Goal: Task Accomplishment & Management: Manage account settings

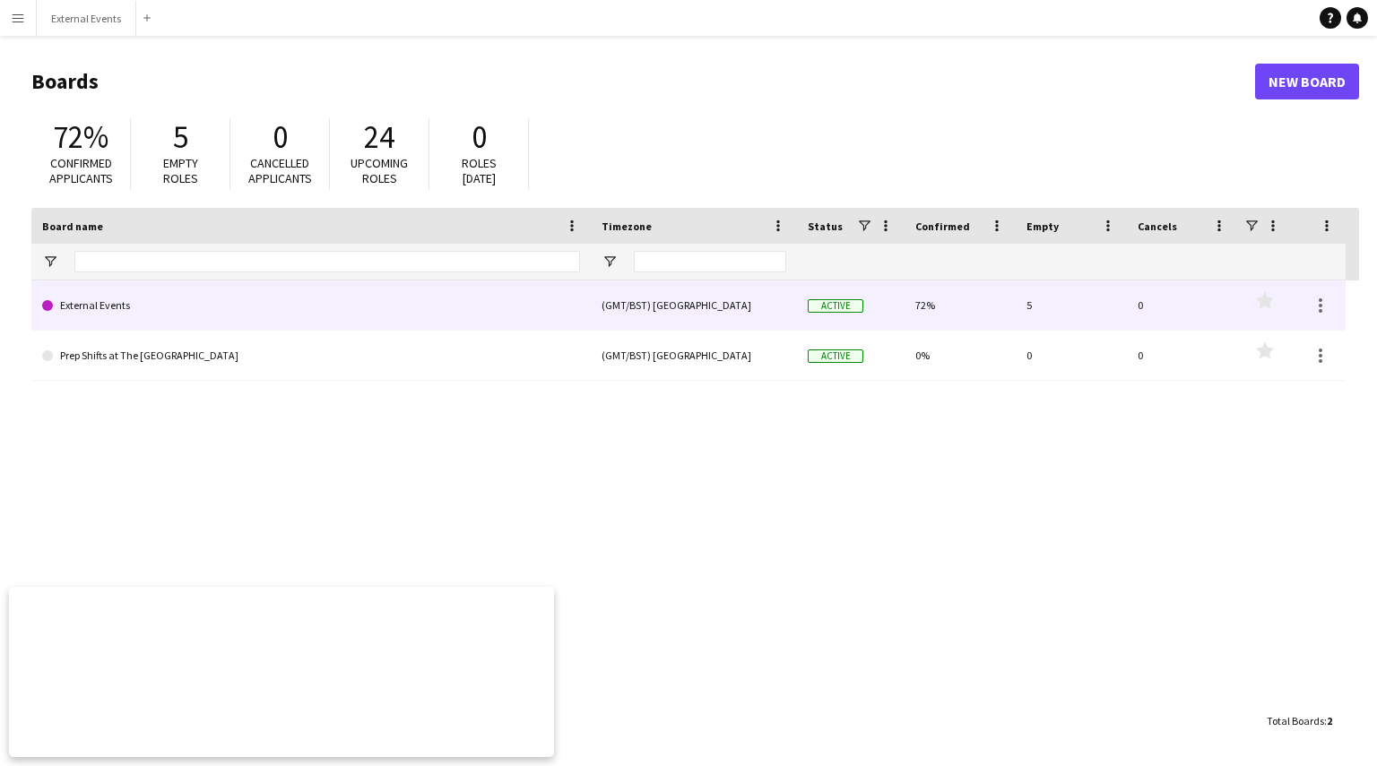
click at [376, 292] on link "External Events" at bounding box center [311, 306] width 538 height 50
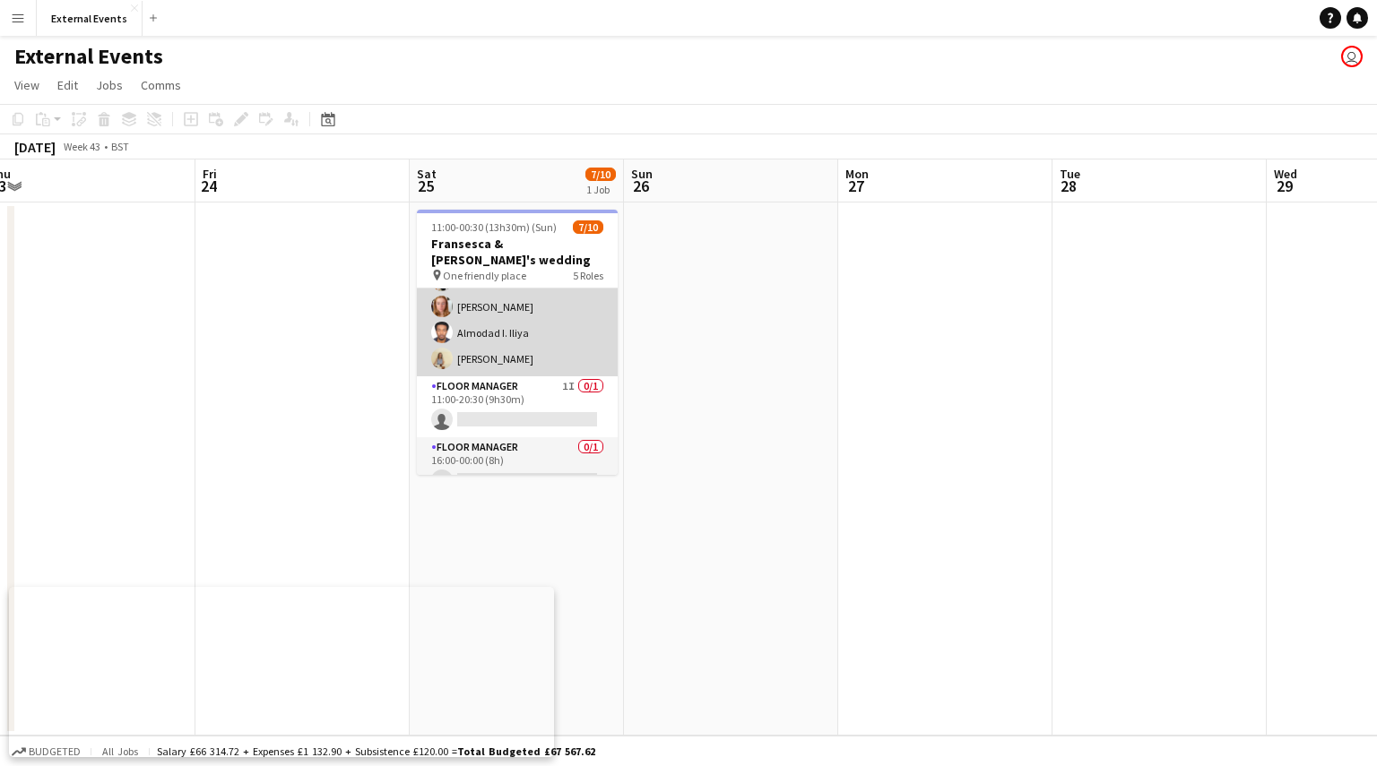
scroll to position [30, 0]
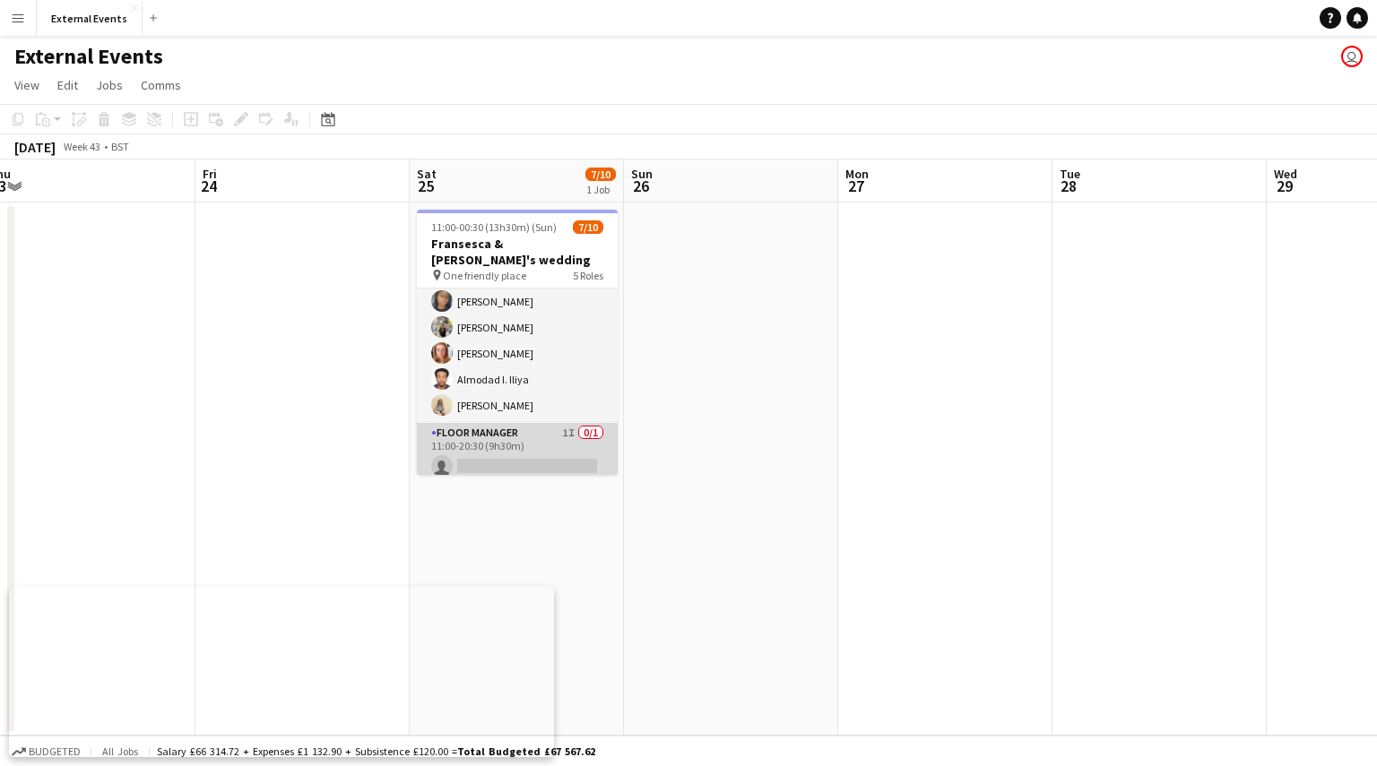
click at [504, 442] on app-card-role "Floor manager 1I 0/1 11:00-20:30 (9h30m) single-neutral-actions" at bounding box center [517, 453] width 201 height 61
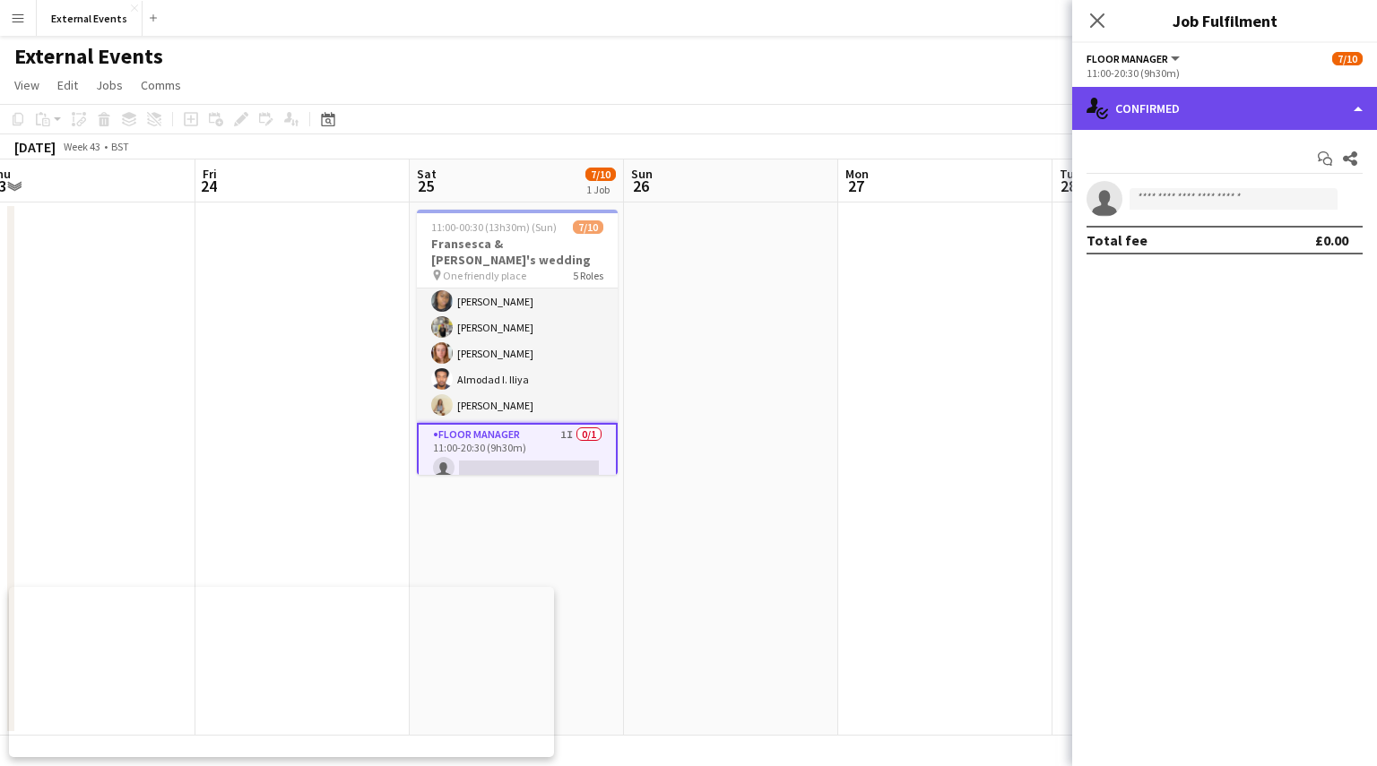
click at [1318, 113] on div "single-neutral-actions-check-2 Confirmed" at bounding box center [1224, 108] width 305 height 43
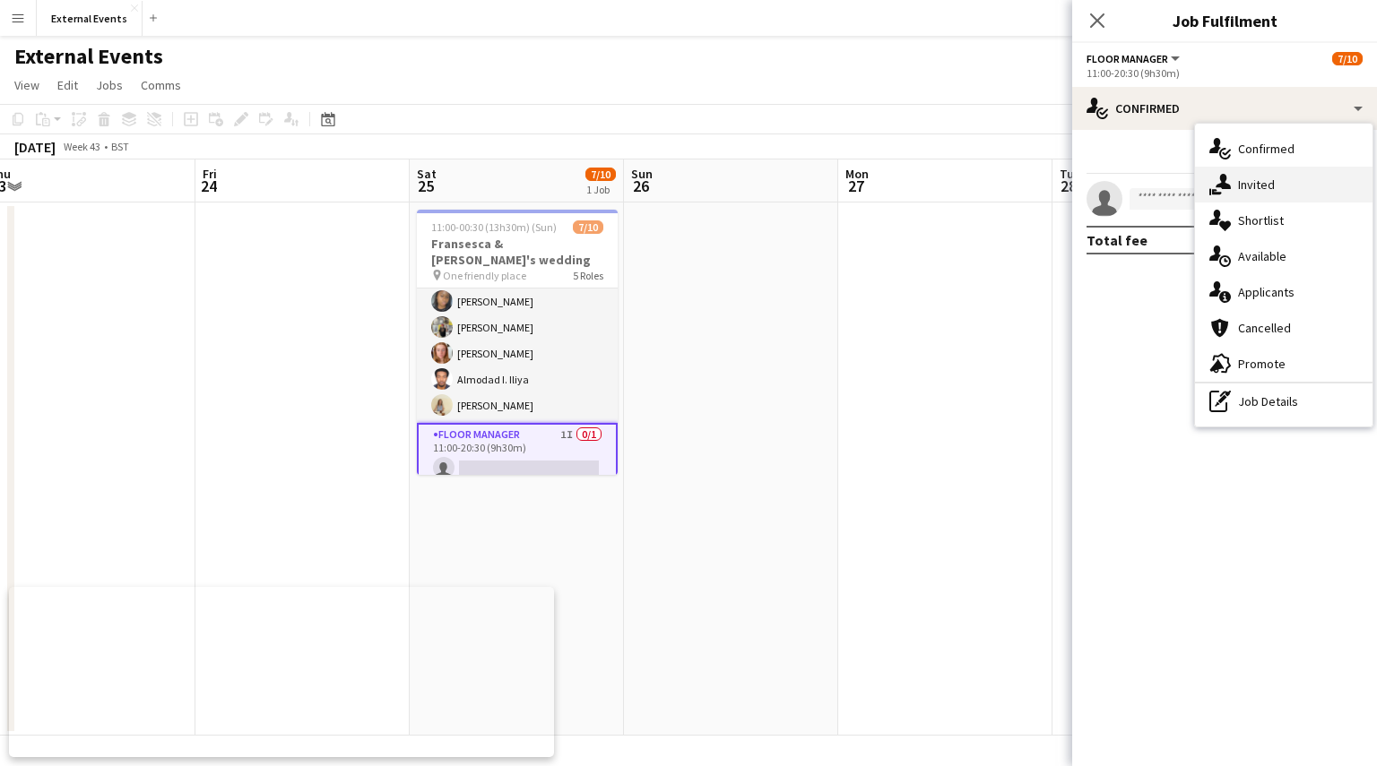
click at [1292, 198] on div "single-neutral-actions-share-1 Invited" at bounding box center [1283, 185] width 177 height 36
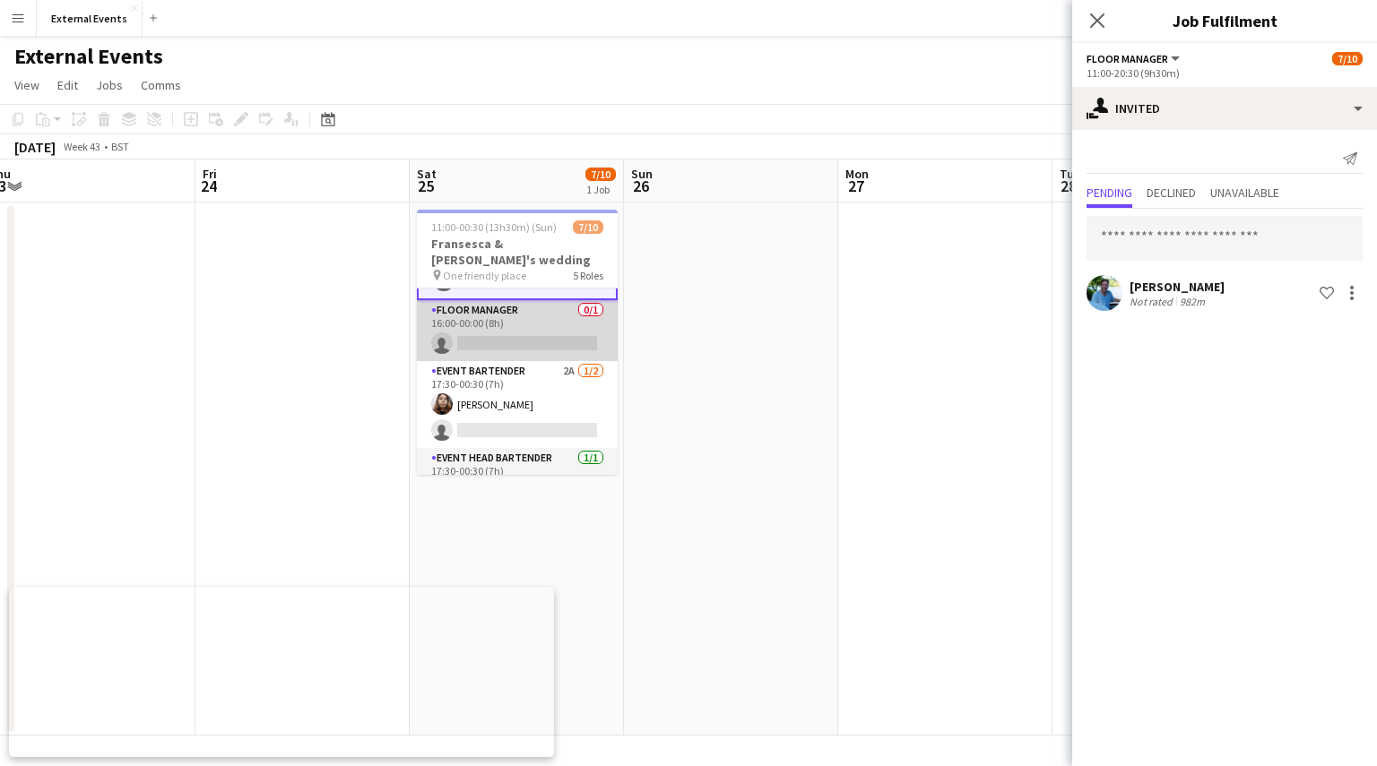
scroll to position [235, 0]
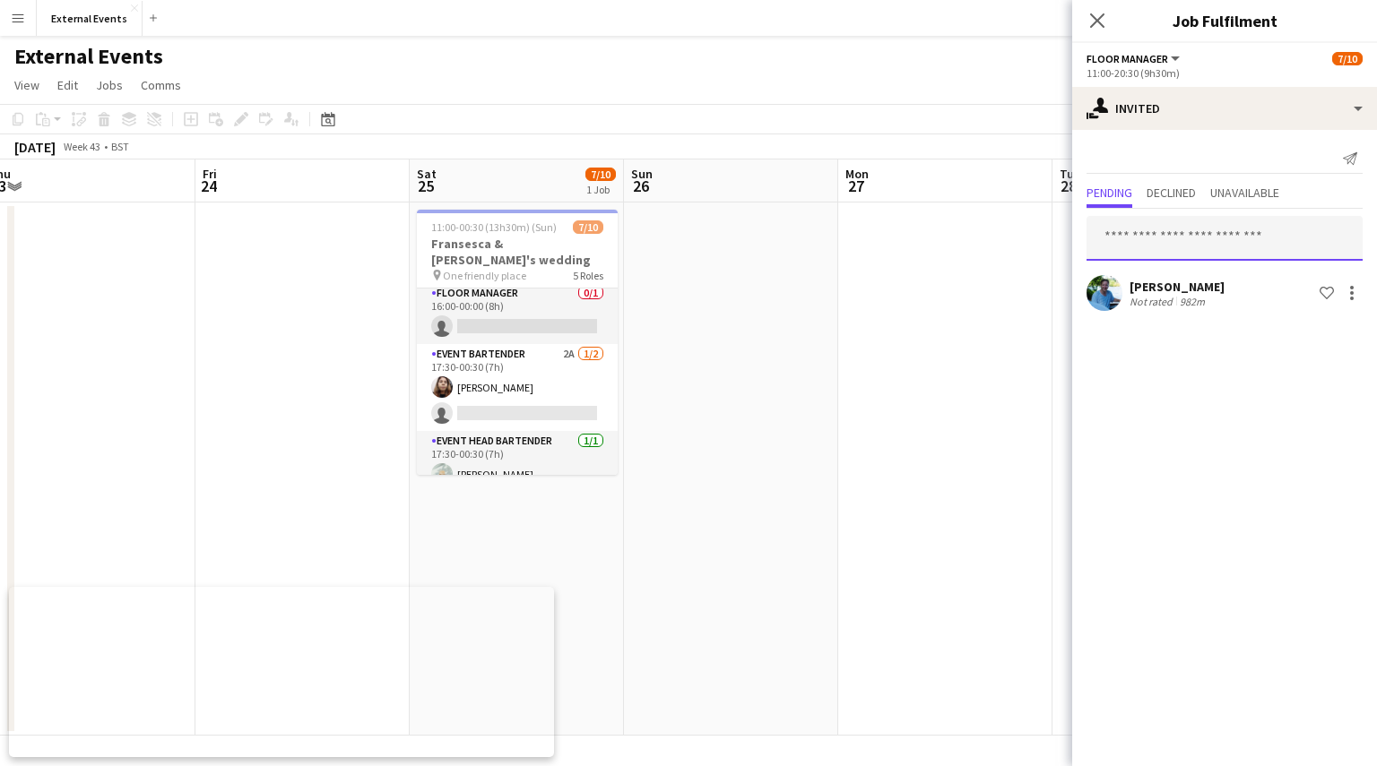
click at [1232, 235] on input "text" at bounding box center [1224, 238] width 276 height 45
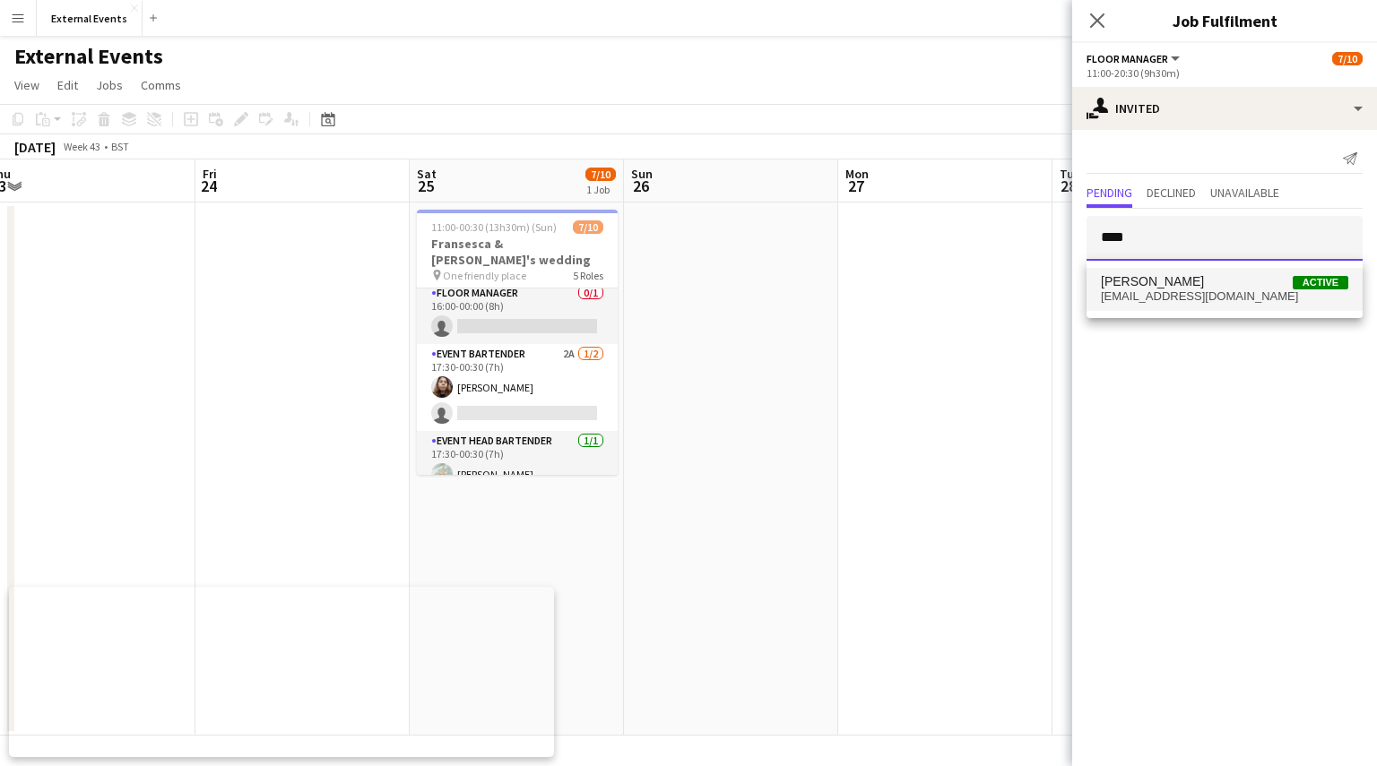
type input "****"
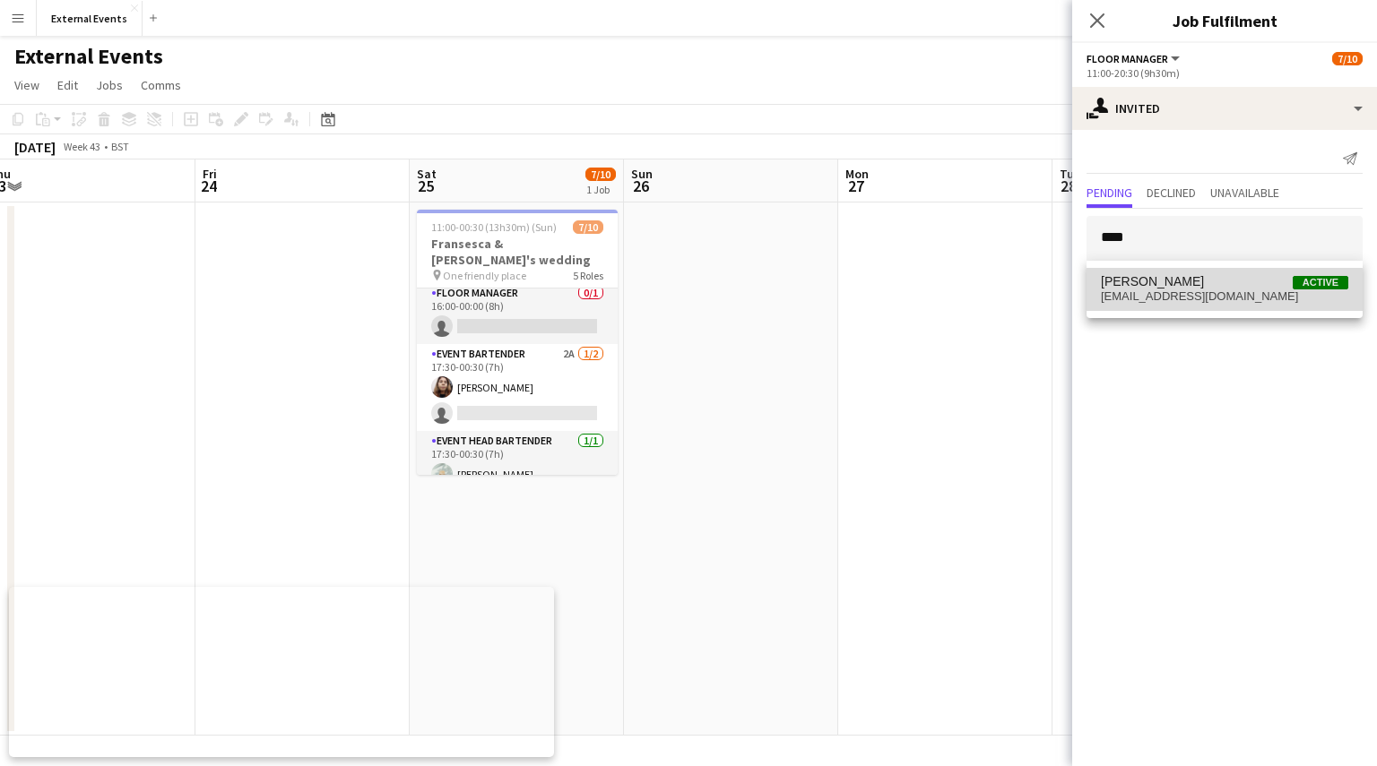
click at [1214, 305] on mat-option "[PERSON_NAME] Active [EMAIL_ADDRESS][DOMAIN_NAME]" at bounding box center [1224, 289] width 276 height 43
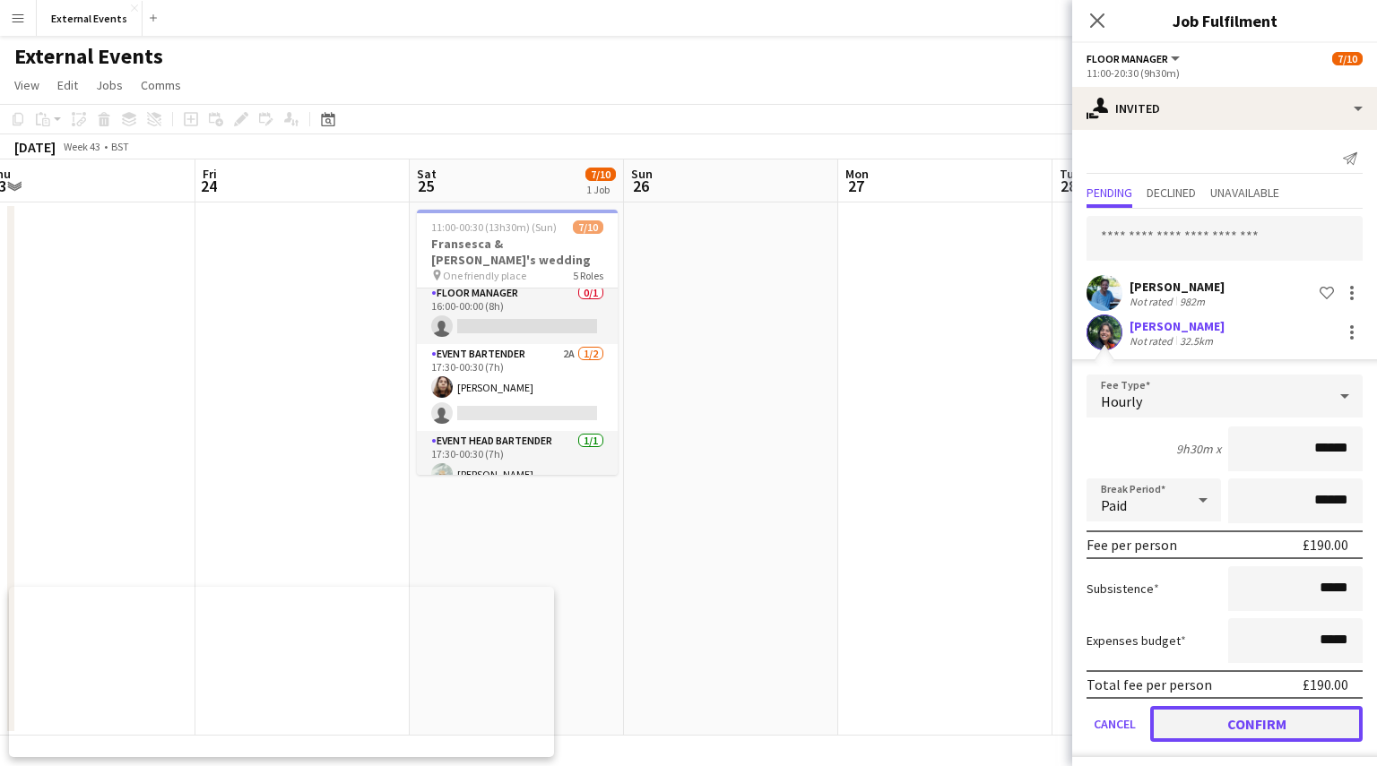
click at [1249, 717] on button "Confirm" at bounding box center [1256, 724] width 212 height 36
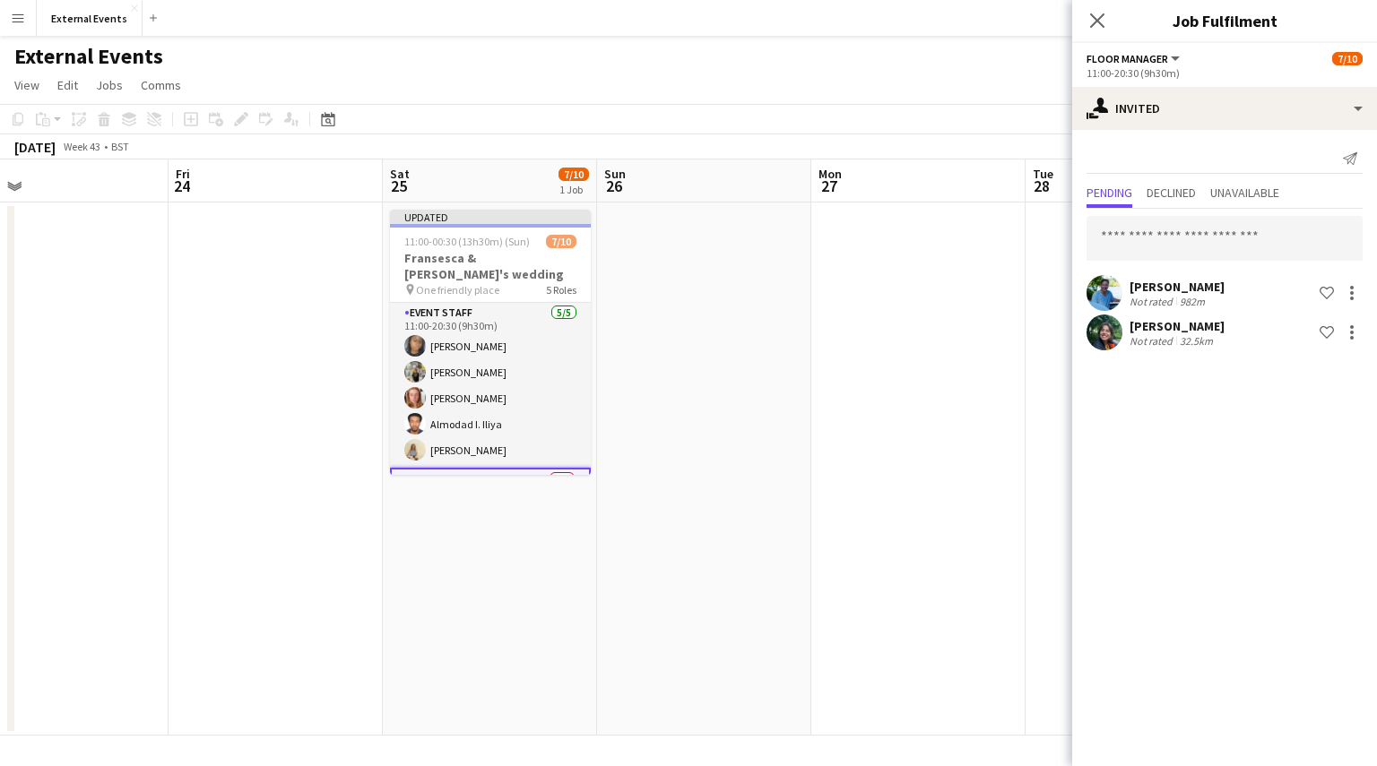
scroll to position [0, 476]
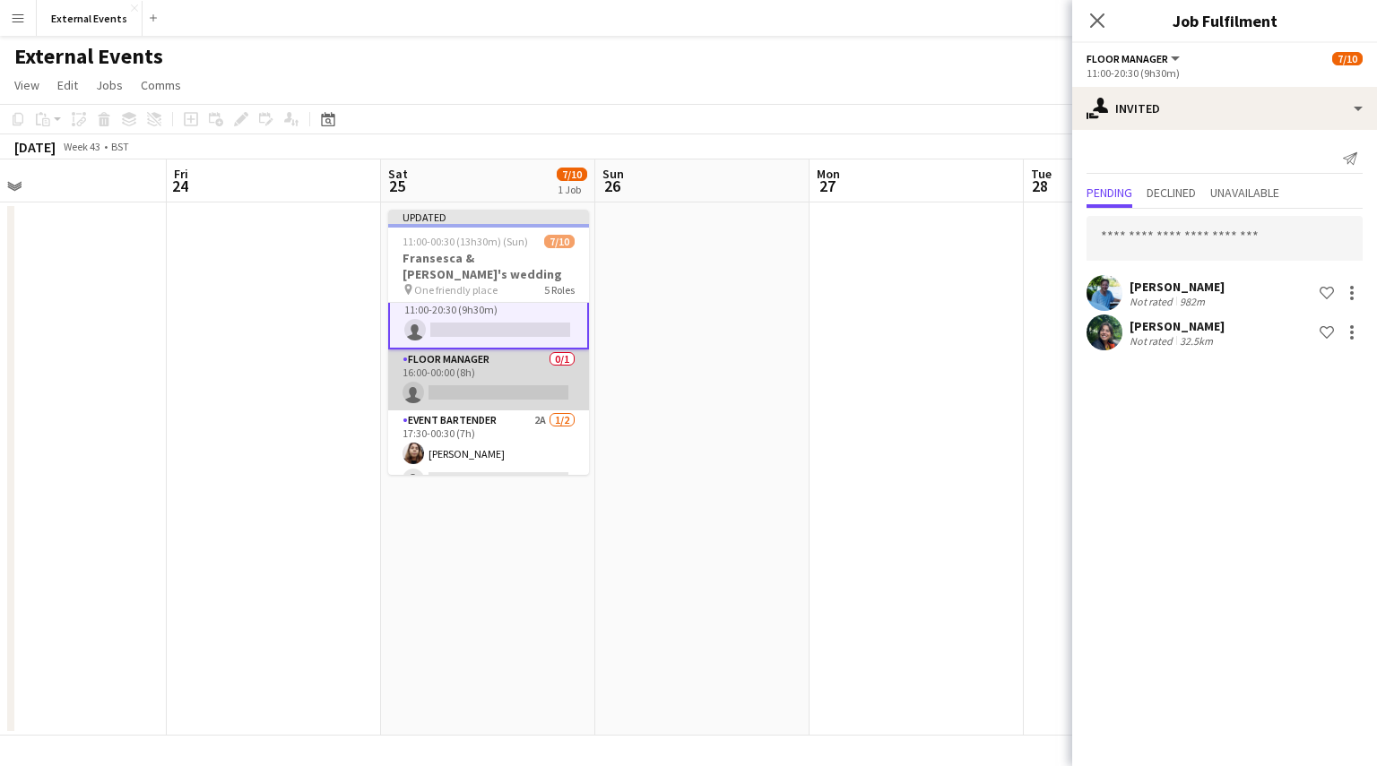
click at [459, 379] on app-card-role "Floor manager 0/1 16:00-00:00 (8h) single-neutral-actions" at bounding box center [488, 380] width 201 height 61
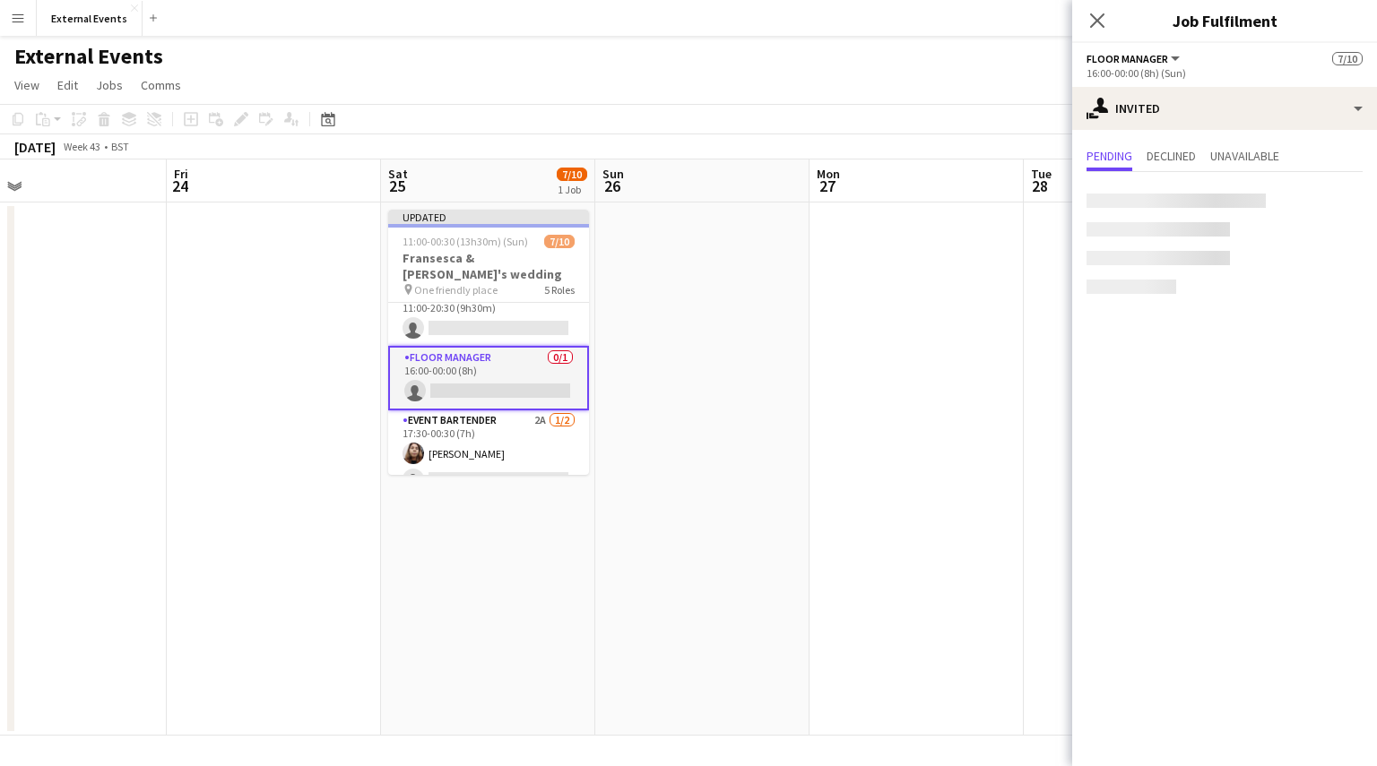
scroll to position [181, 0]
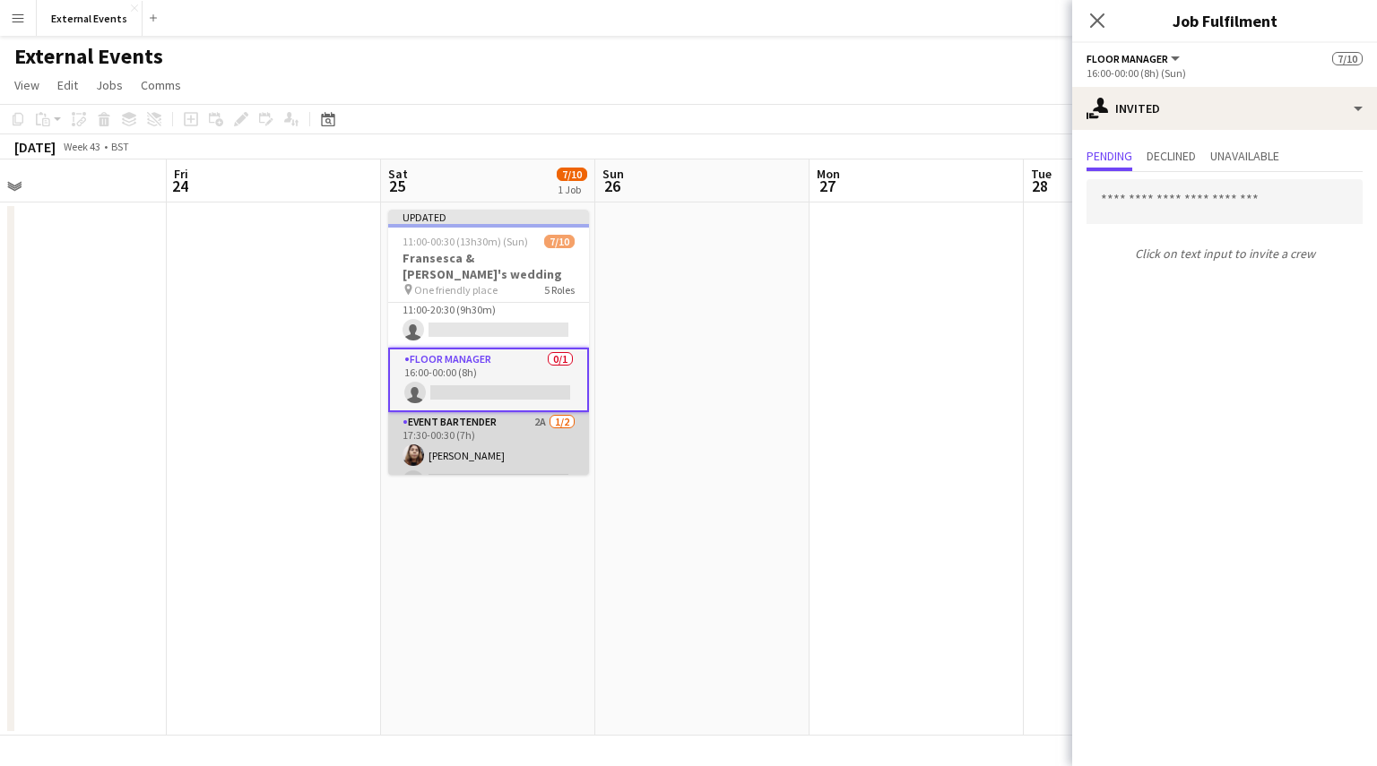
click at [461, 462] on app-card-role "Event bartender 2A [DATE] 17:30-00:30 (7h) [PERSON_NAME] single-neutral-actions" at bounding box center [488, 455] width 201 height 87
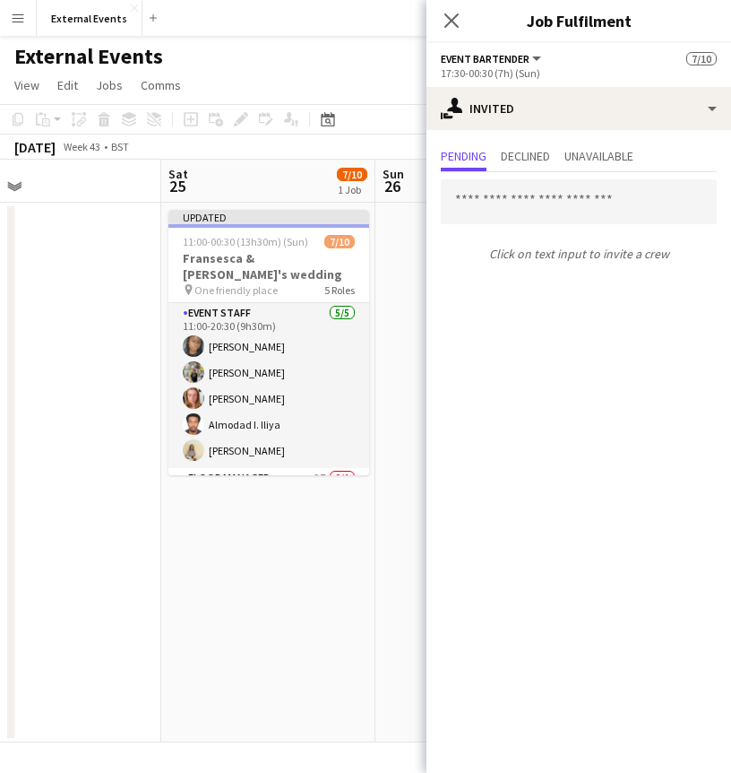
scroll to position [0, 700]
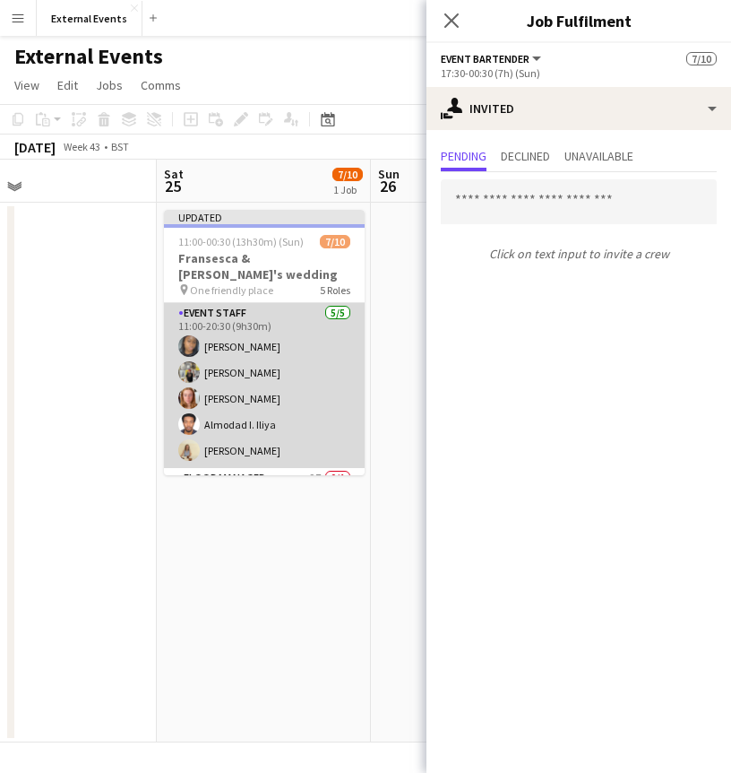
click at [229, 322] on app-card-role "Event staff [DATE] 11:00-20:30 (9h30m) [PERSON_NAME] [PERSON_NAME] [PERSON_NAME…" at bounding box center [264, 385] width 201 height 165
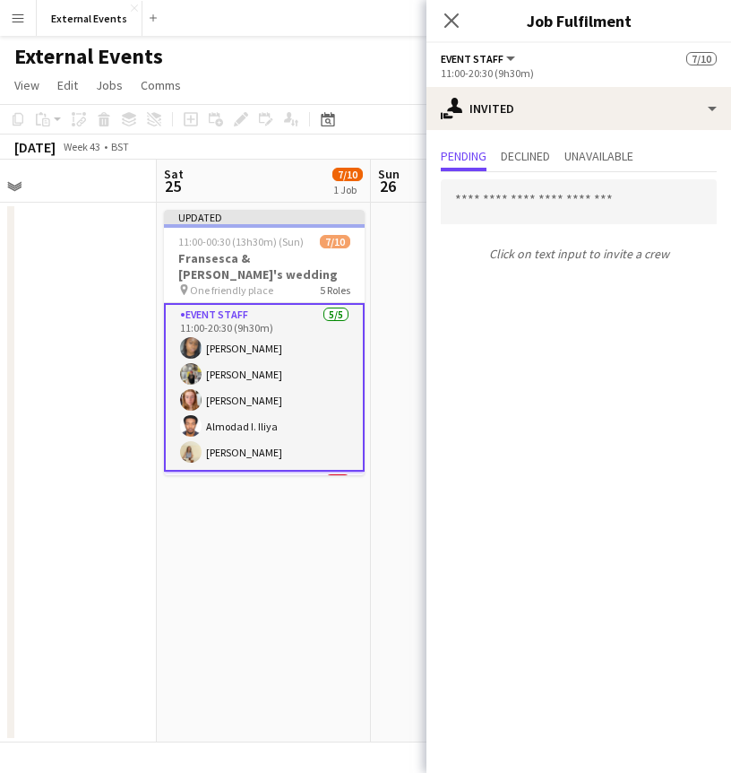
click at [219, 324] on app-card-role "Event staff [DATE] 11:00-20:30 (9h30m) [PERSON_NAME] [PERSON_NAME] [PERSON_NAME…" at bounding box center [264, 387] width 201 height 169
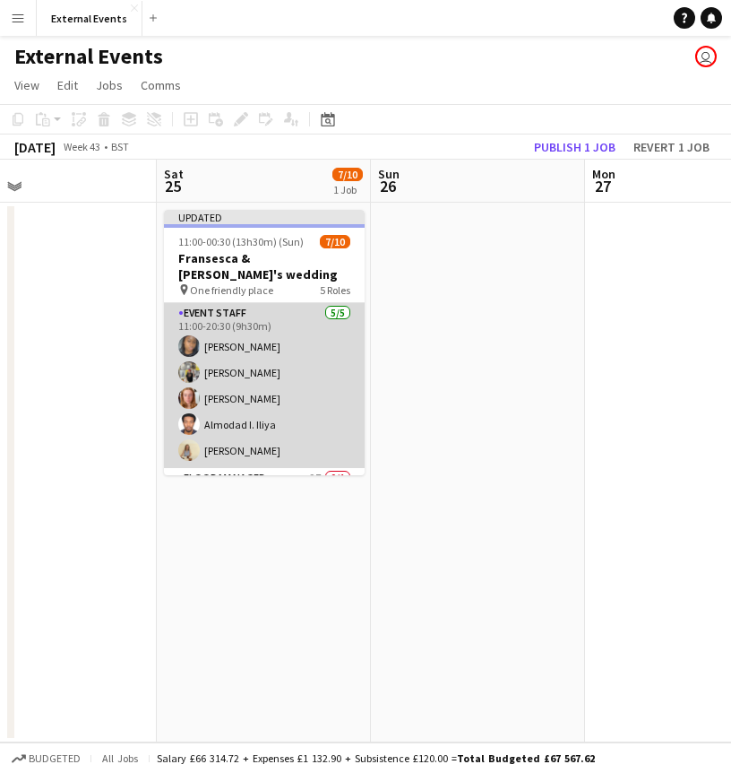
click at [288, 341] on app-card-role "Event staff [DATE] 11:00-20:30 (9h30m) [PERSON_NAME] [PERSON_NAME] [PERSON_NAME…" at bounding box center [264, 385] width 201 height 165
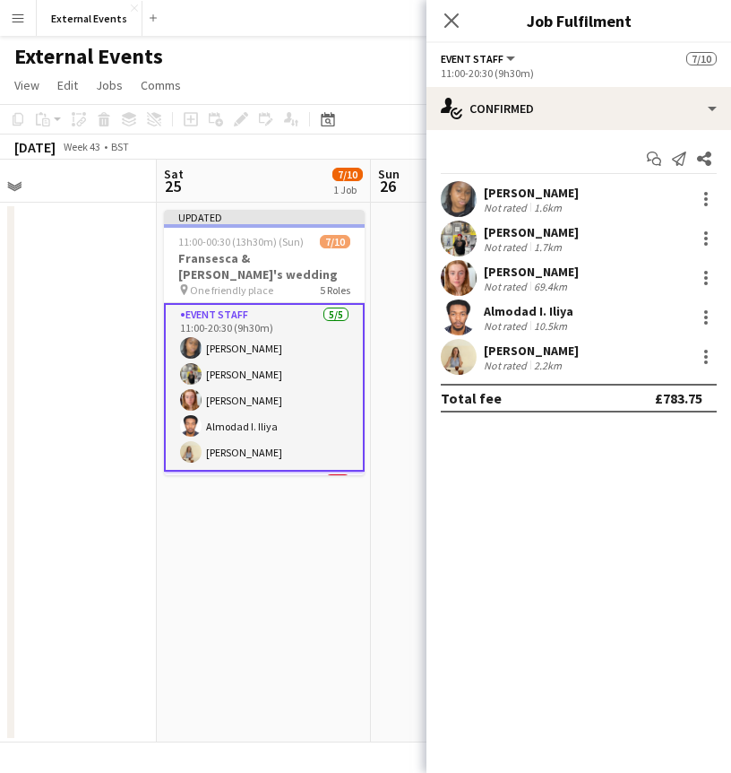
click at [527, 187] on div "[PERSON_NAME]" at bounding box center [531, 193] width 95 height 16
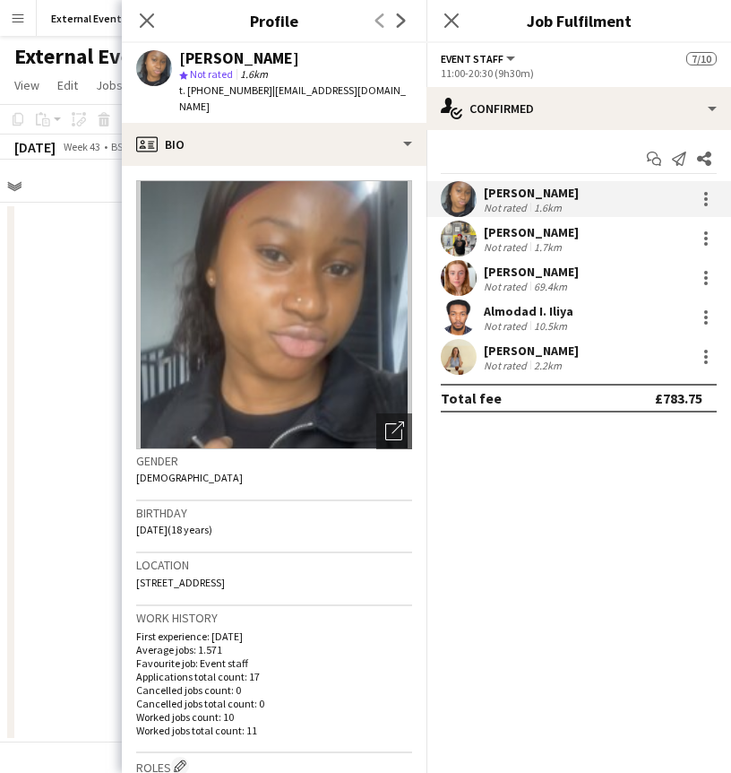
drag, startPoint x: 296, startPoint y: 55, endPoint x: 178, endPoint y: 65, distance: 117.9
click at [178, 65] on div "[PERSON_NAME] star Not rated 1.6km t. [PHONE_NUMBER] | [EMAIL_ADDRESS][DOMAIN_N…" at bounding box center [274, 83] width 305 height 80
copy div "[PERSON_NAME]"
drag, startPoint x: 258, startPoint y: 88, endPoint x: 177, endPoint y: 97, distance: 81.2
click at [177, 97] on div "[PERSON_NAME] star Not rated 1.6km t. [PHONE_NUMBER] | [EMAIL_ADDRESS][DOMAIN_N…" at bounding box center [274, 83] width 305 height 80
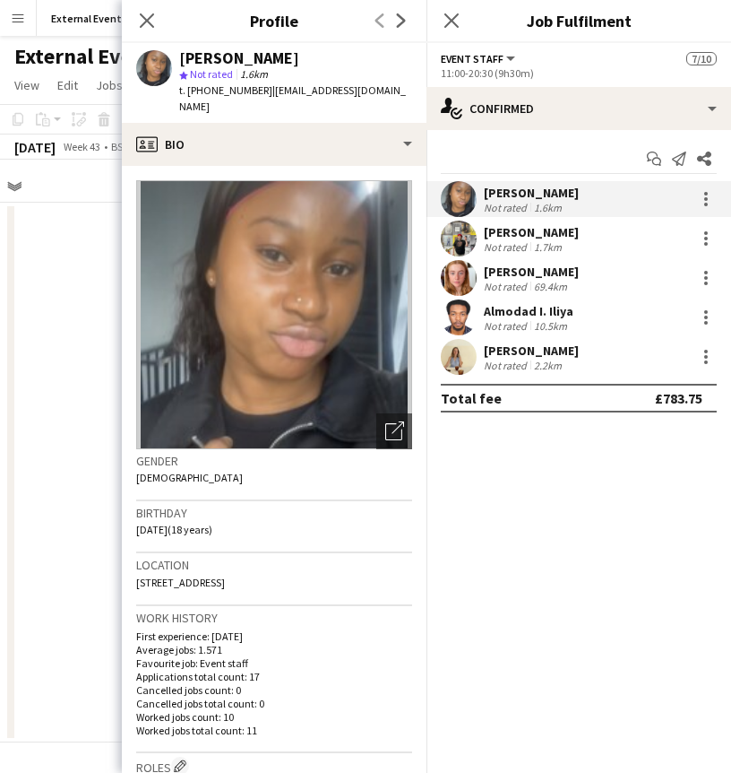
copy span "t. [PHONE_NUMBER]"
click at [525, 231] on div "[PERSON_NAME]" at bounding box center [531, 232] width 95 height 16
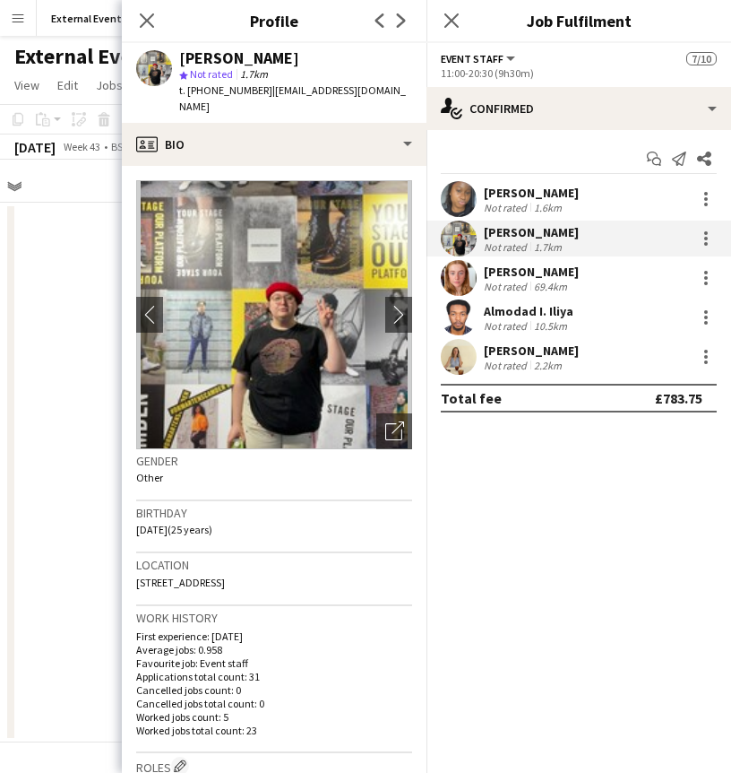
drag, startPoint x: 307, startPoint y: 58, endPoint x: 178, endPoint y: 62, distance: 129.1
click at [178, 62] on div "[PERSON_NAME] star Not rated 1.7km t. [PHONE_NUMBER] | [EMAIL_ADDRESS][DOMAIN_N…" at bounding box center [274, 83] width 305 height 80
copy div "[PERSON_NAME]"
drag, startPoint x: 256, startPoint y: 91, endPoint x: 174, endPoint y: 92, distance: 82.5
click at [174, 92] on div "[PERSON_NAME] star Not rated 1.7km t. [PHONE_NUMBER] | [EMAIL_ADDRESS][DOMAIN_N…" at bounding box center [274, 83] width 305 height 80
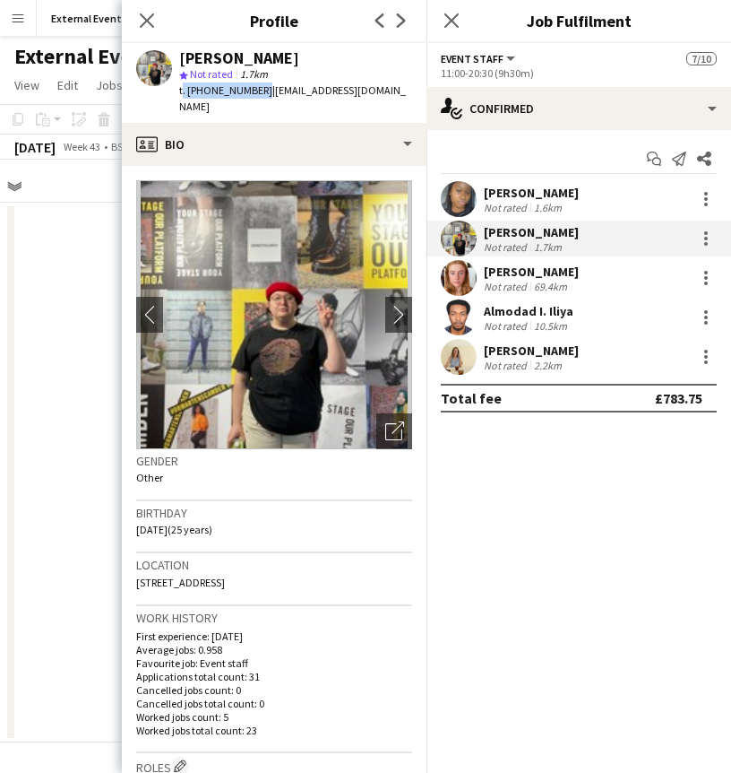
copy span "t. [PHONE_NUMBER]"
click at [514, 268] on div "[PERSON_NAME]" at bounding box center [531, 272] width 95 height 16
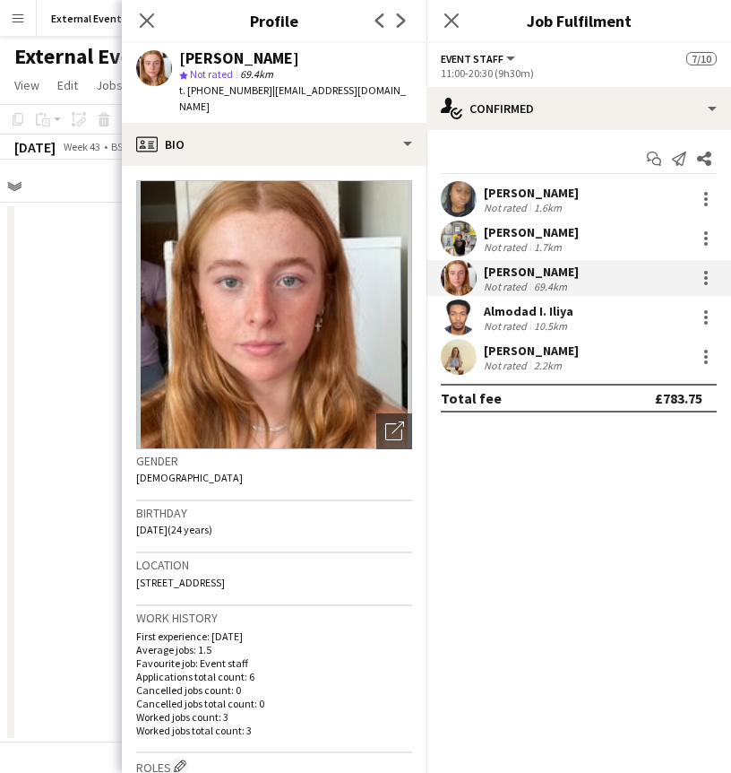
drag, startPoint x: 336, startPoint y: 58, endPoint x: 179, endPoint y: 57, distance: 156.9
click at [179, 57] on div "[PERSON_NAME]" at bounding box center [295, 58] width 233 height 16
copy div "[PERSON_NAME]"
drag, startPoint x: 257, startPoint y: 91, endPoint x: 175, endPoint y: 92, distance: 82.5
click at [175, 92] on div "[PERSON_NAME] star Not rated 69.4km t. [PHONE_NUMBER] | [EMAIL_ADDRESS][DOMAIN_…" at bounding box center [274, 83] width 305 height 80
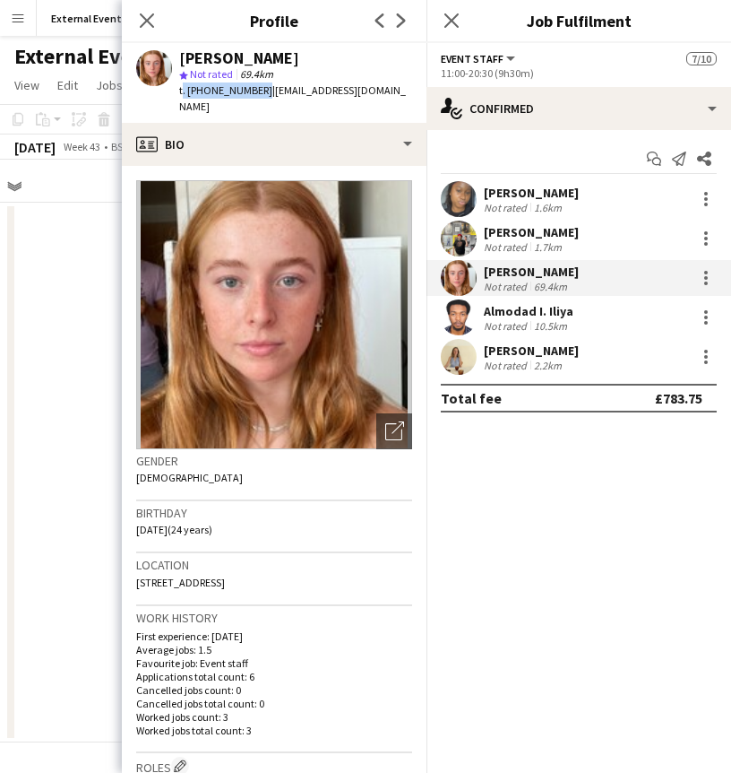
copy span "t. [PHONE_NUMBER]"
click at [530, 316] on div "Almodad I. Iliya" at bounding box center [529, 311] width 90 height 16
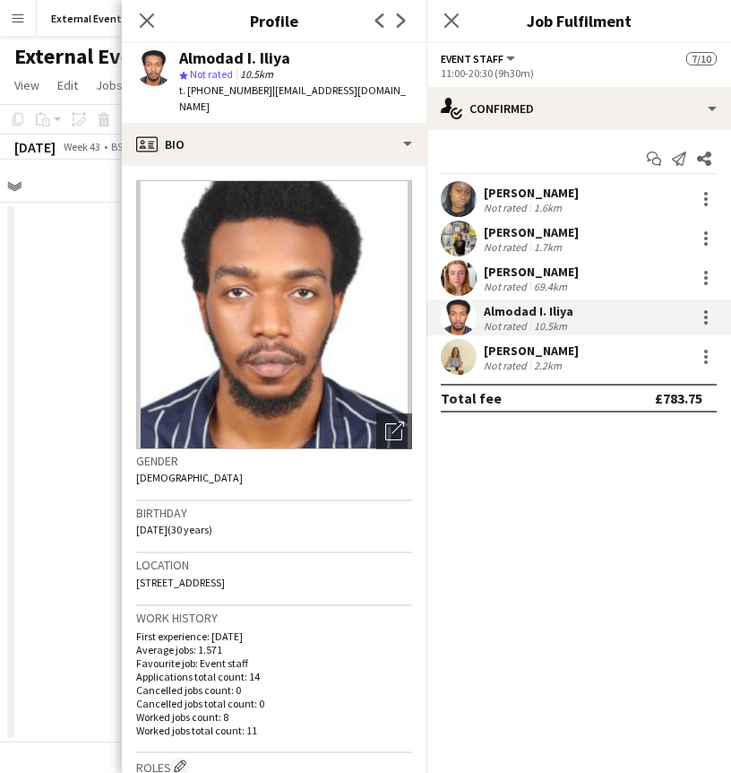
drag, startPoint x: 294, startPoint y: 57, endPoint x: 177, endPoint y: 48, distance: 117.8
click at [177, 48] on div "Almodad I. Iliya star Not rated 10.5km t. [PHONE_NUMBER] | [EMAIL_ADDRESS][DOMA…" at bounding box center [274, 83] width 305 height 80
copy div "Almodad I. Iliya"
drag, startPoint x: 256, startPoint y: 91, endPoint x: 175, endPoint y: 85, distance: 81.8
click at [175, 85] on div "Almodad I. Iliya star Not rated 10.5km t. [PHONE_NUMBER] | [EMAIL_ADDRESS][DOMA…" at bounding box center [274, 83] width 305 height 80
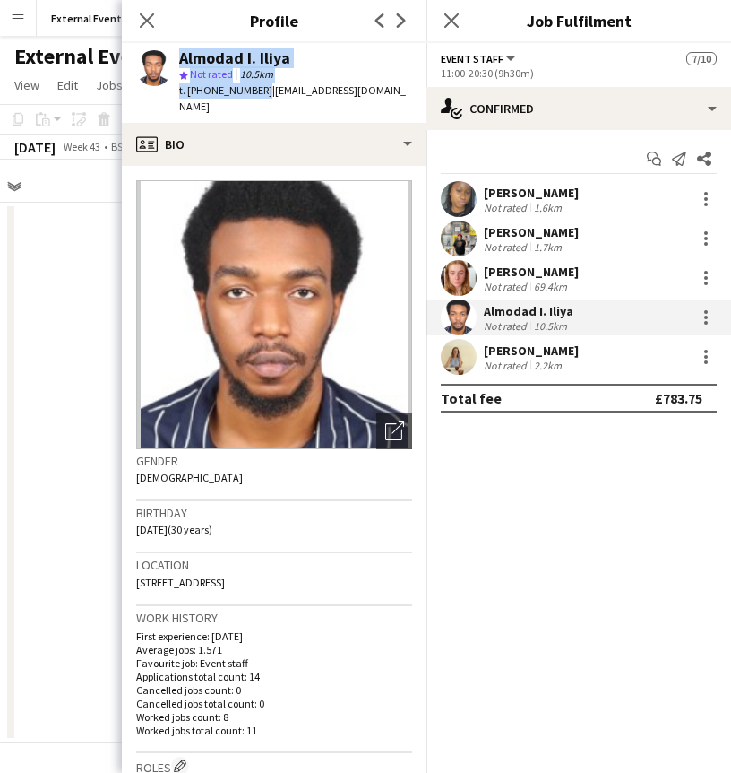
click at [175, 85] on div "Almodad I. Iliya star Not rated 10.5km t. [PHONE_NUMBER] | [EMAIL_ADDRESS][DOMA…" at bounding box center [274, 83] width 305 height 80
drag, startPoint x: 179, startPoint y: 91, endPoint x: 256, endPoint y: 91, distance: 77.1
click at [256, 91] on span "t. [PHONE_NUMBER]" at bounding box center [225, 89] width 93 height 13
copy span "t. [PHONE_NUMBER]"
click at [527, 361] on div "Not rated" at bounding box center [507, 365] width 47 height 13
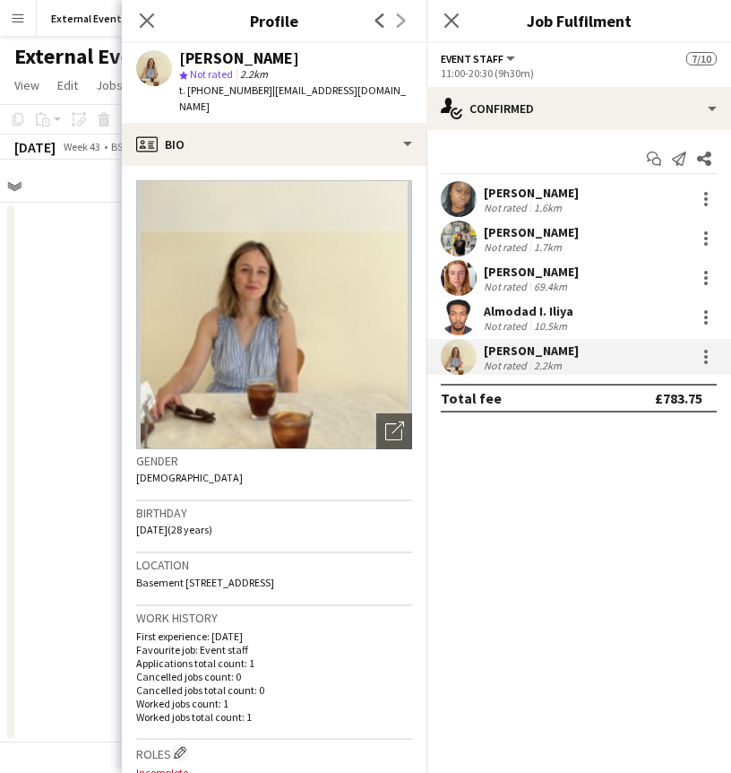
drag, startPoint x: 273, startPoint y: 61, endPoint x: 177, endPoint y: 55, distance: 97.0
click at [177, 55] on div "[PERSON_NAME] star Not rated 2.2km t. [PHONE_NUMBER] | [EMAIL_ADDRESS][DOMAIN_N…" at bounding box center [274, 83] width 305 height 80
copy div "[PERSON_NAME]"
drag, startPoint x: 257, startPoint y: 90, endPoint x: 171, endPoint y: 96, distance: 86.3
click at [171, 96] on div "[PERSON_NAME] star Not rated 2.2km t. [PHONE_NUMBER] | [EMAIL_ADDRESS][DOMAIN_N…" at bounding box center [274, 83] width 305 height 80
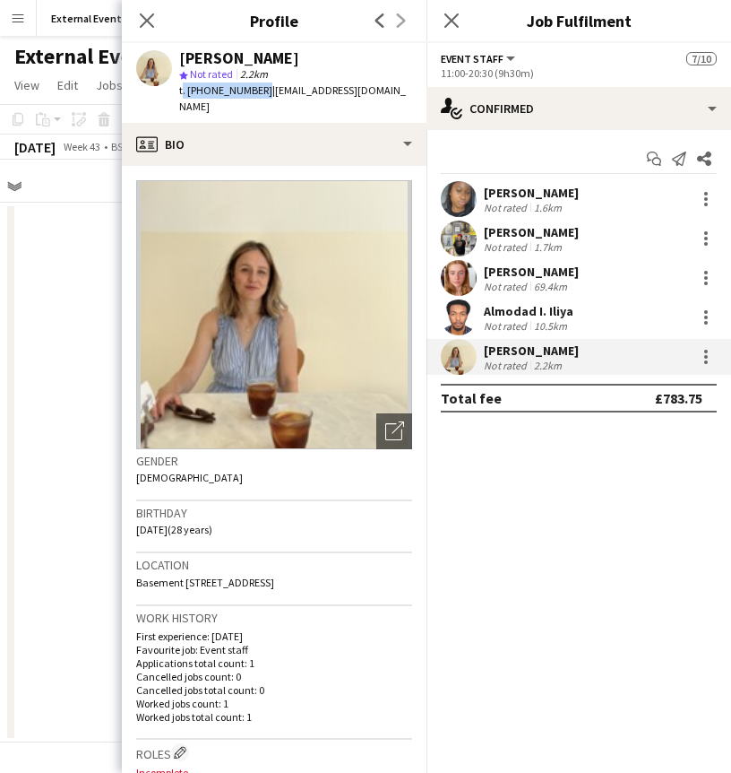
copy span "t. [PHONE_NUMBER]"
click at [145, 19] on icon at bounding box center [146, 20] width 17 height 17
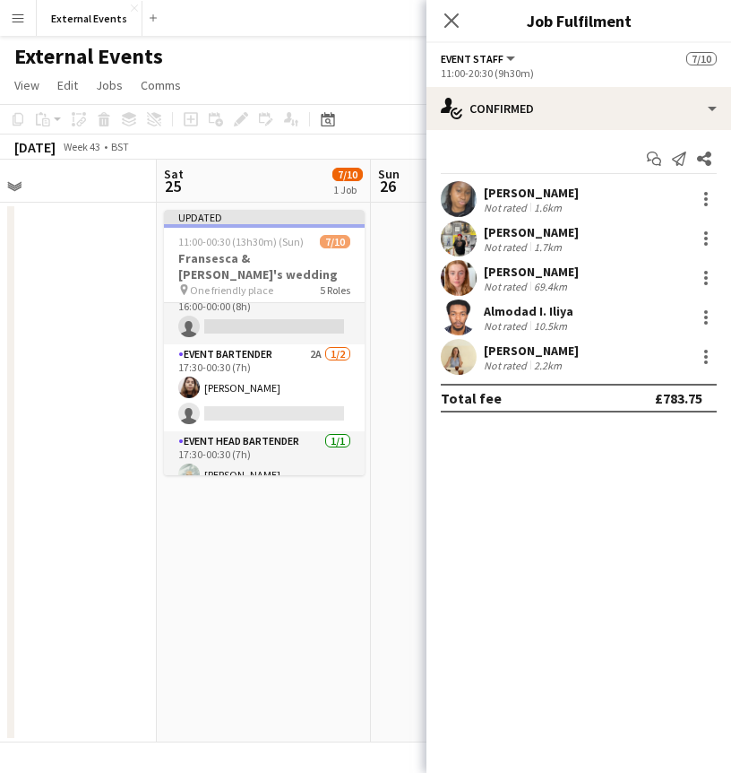
click at [260, 375] on app-card-role "Event bartender 2A [DATE] 17:30-00:30 (7h) [PERSON_NAME] single-neutral-actions" at bounding box center [264, 387] width 201 height 87
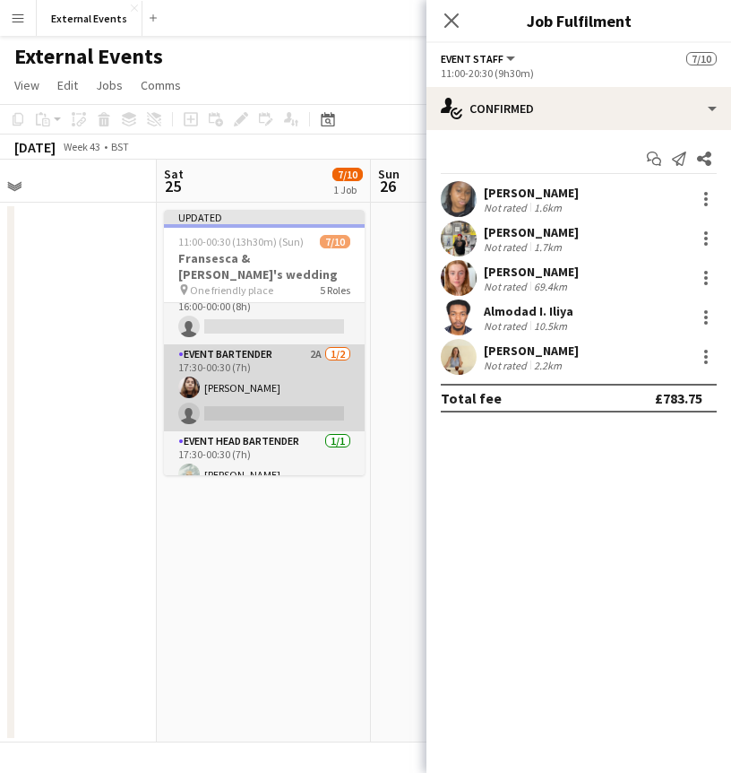
scroll to position [246, 0]
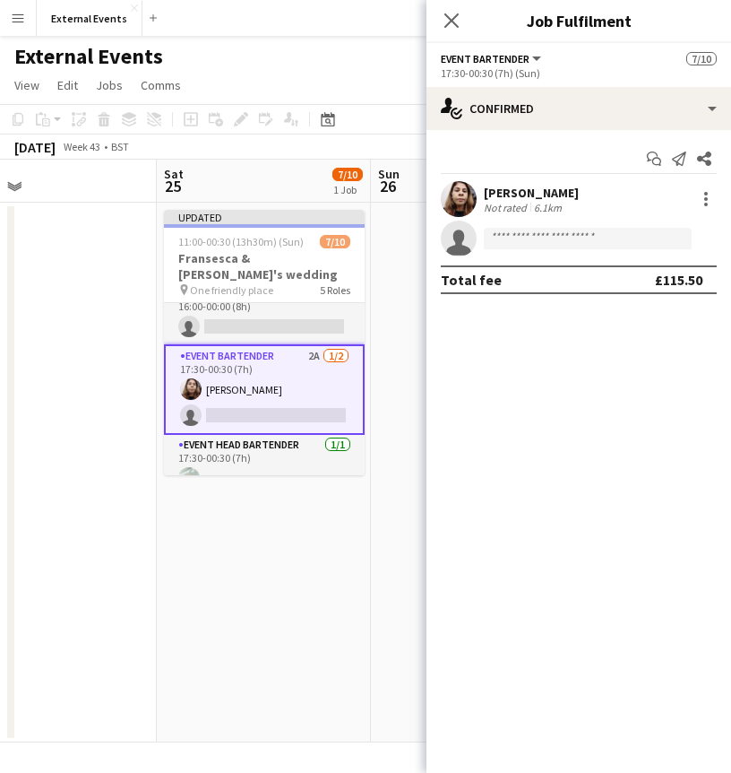
click at [555, 191] on div "[PERSON_NAME]" at bounding box center [531, 193] width 95 height 16
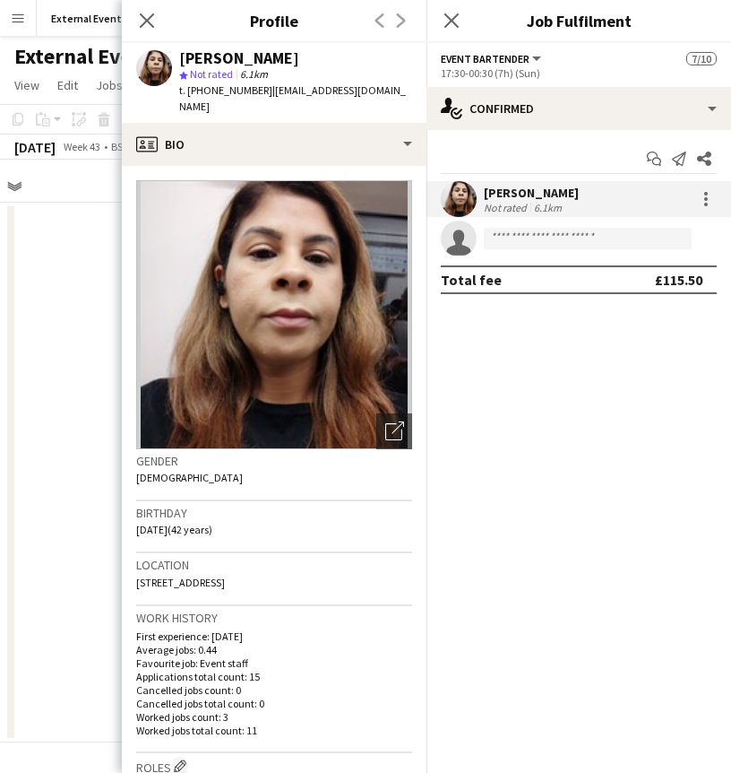
drag, startPoint x: 346, startPoint y: 58, endPoint x: 173, endPoint y: 65, distance: 173.1
click at [173, 65] on div "[PERSON_NAME] star Not rated 6.1km t. [PHONE_NUMBER] | [EMAIL_ADDRESS][DOMAIN_N…" at bounding box center [274, 83] width 305 height 80
drag, startPoint x: 259, startPoint y: 90, endPoint x: 172, endPoint y: 98, distance: 87.3
click at [172, 98] on div "[PERSON_NAME] star Not rated 6.1km t. [PHONE_NUMBER] | [EMAIL_ADDRESS][DOMAIN_N…" at bounding box center [274, 83] width 305 height 80
click at [155, 19] on icon "Close pop-in" at bounding box center [146, 20] width 17 height 17
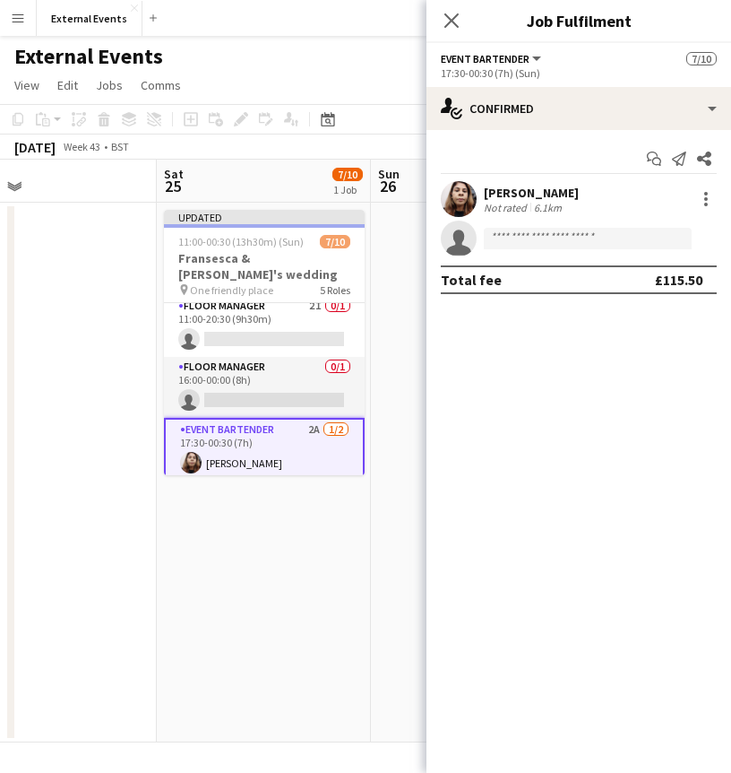
scroll to position [249, 0]
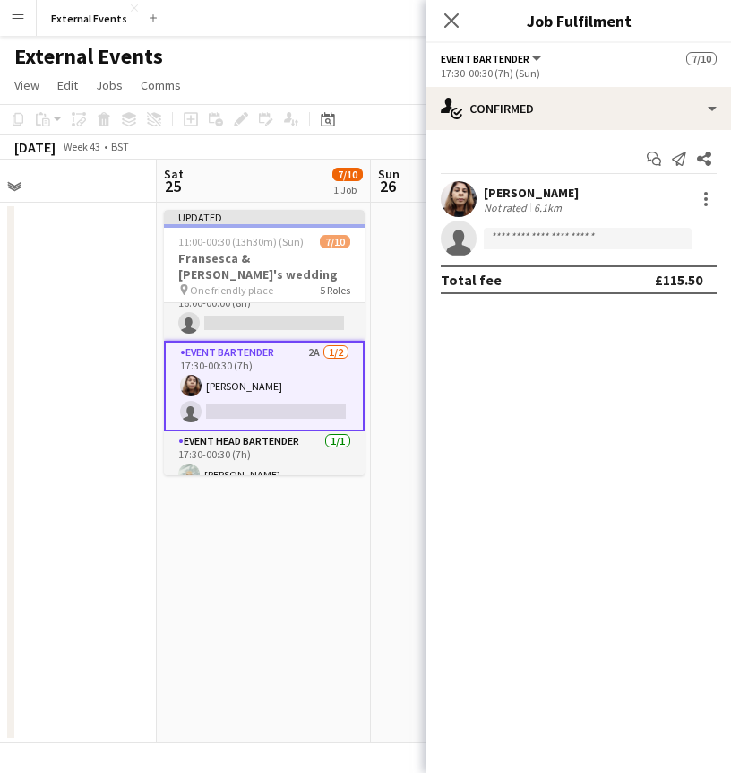
click at [486, 371] on mat-expansion-panel "check Confirmed Start chat Send notification Share [PERSON_NAME] Not rated 6.1k…" at bounding box center [579, 451] width 305 height 643
click at [451, 22] on icon at bounding box center [451, 20] width 17 height 17
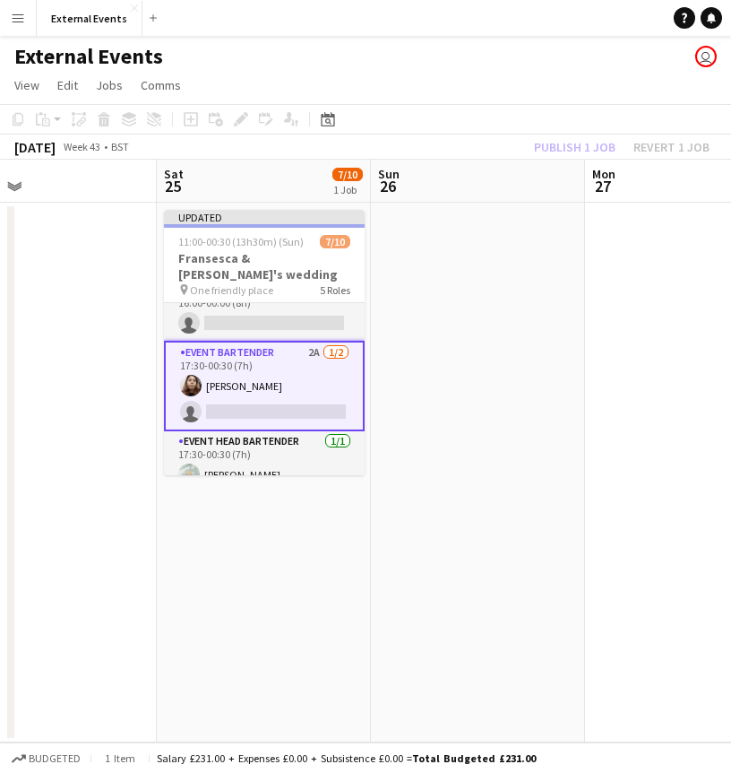
click at [570, 142] on div "Publish 1 job Revert 1 job" at bounding box center [622, 146] width 219 height 23
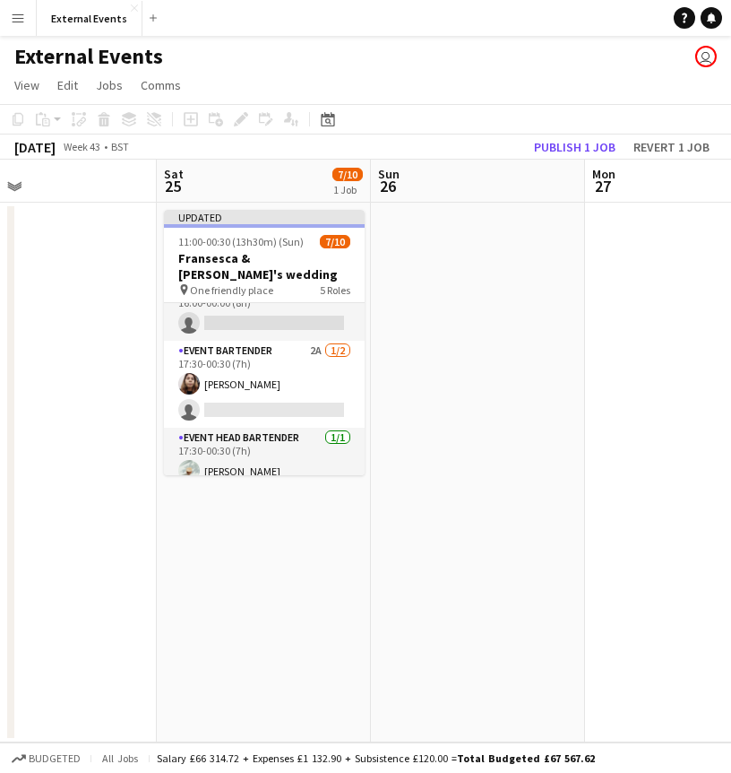
scroll to position [246, 0]
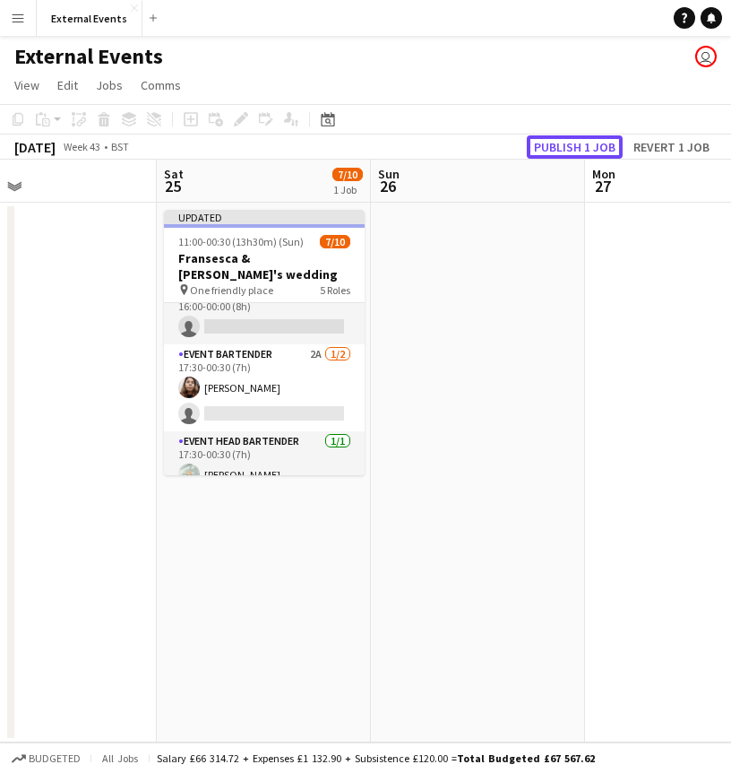
click at [570, 142] on button "Publish 1 job" at bounding box center [575, 146] width 96 height 23
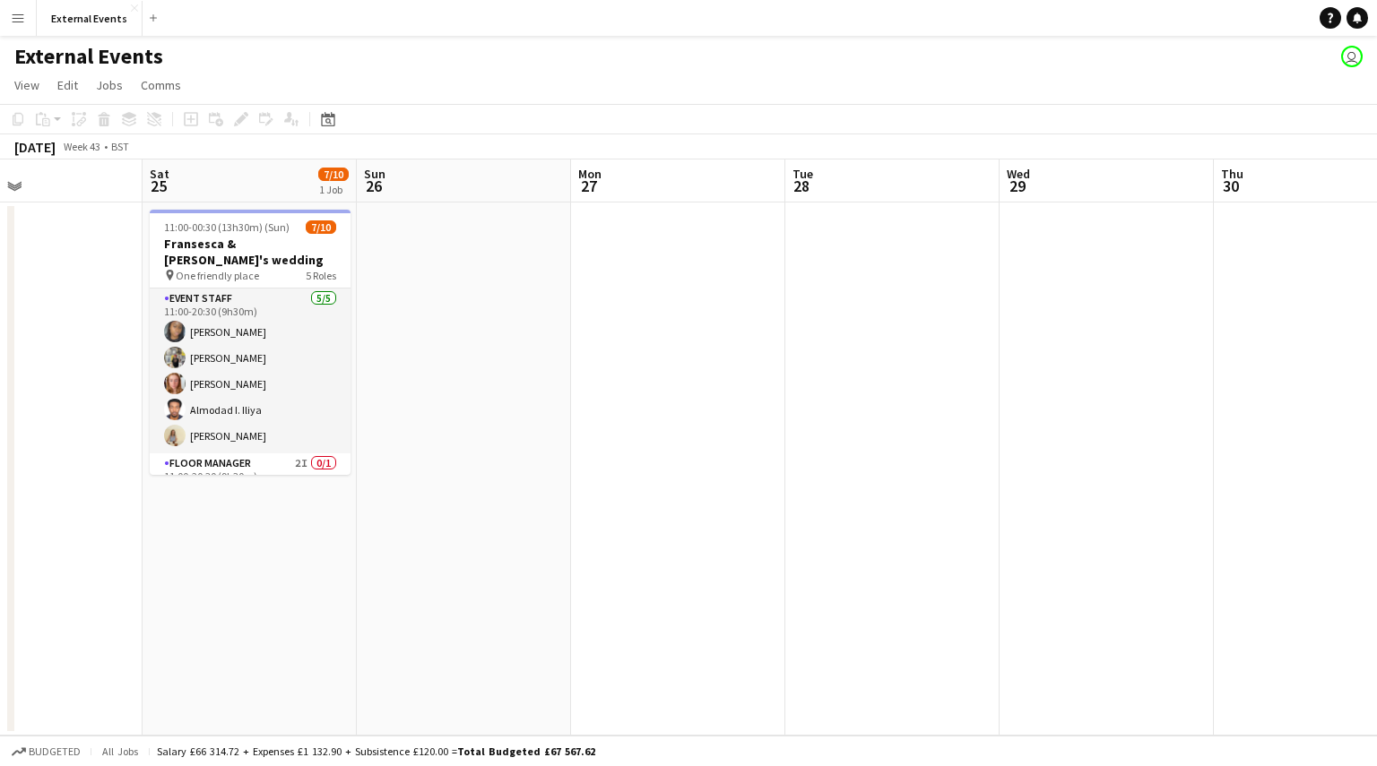
scroll to position [0, 491]
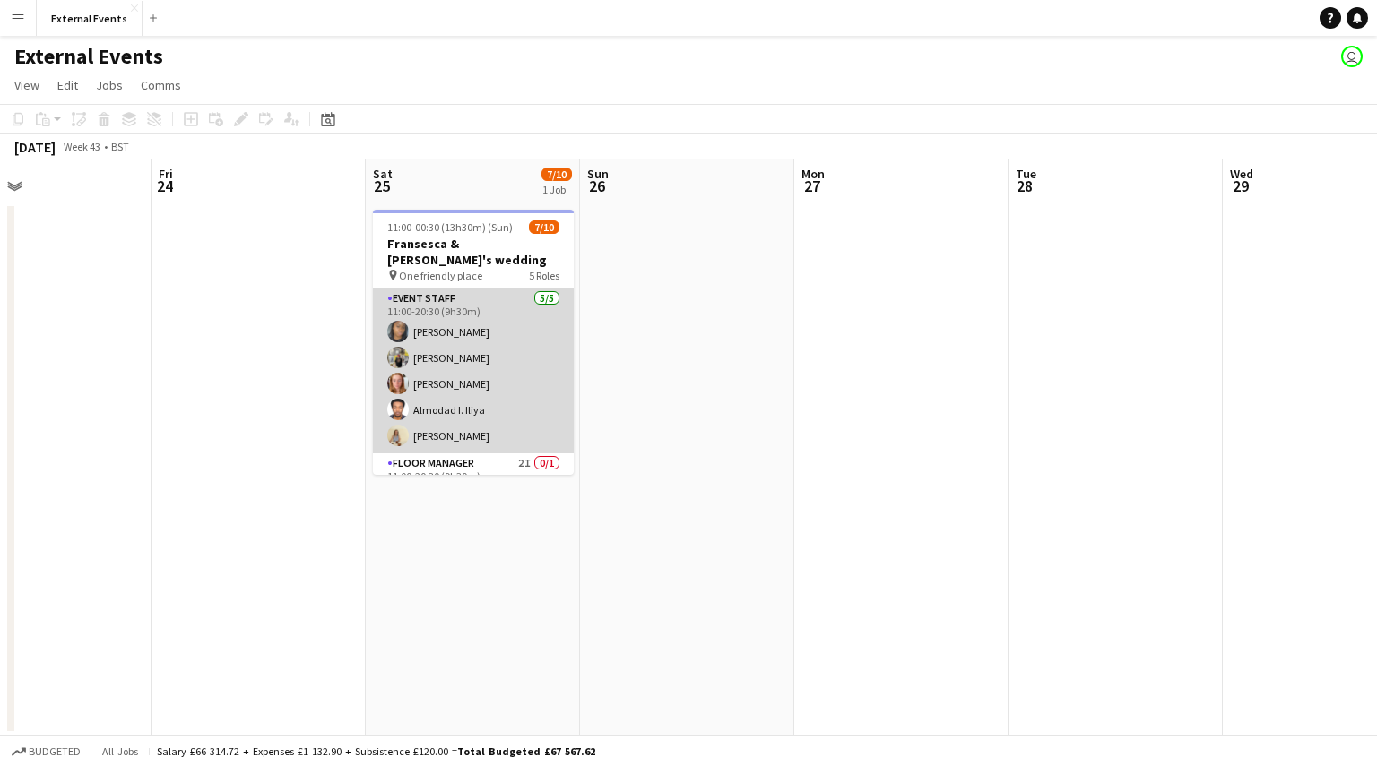
click at [475, 291] on app-card-role "Event staff [DATE] 11:00-20:30 (9h30m) [PERSON_NAME] [PERSON_NAME] [PERSON_NAME…" at bounding box center [473, 371] width 201 height 165
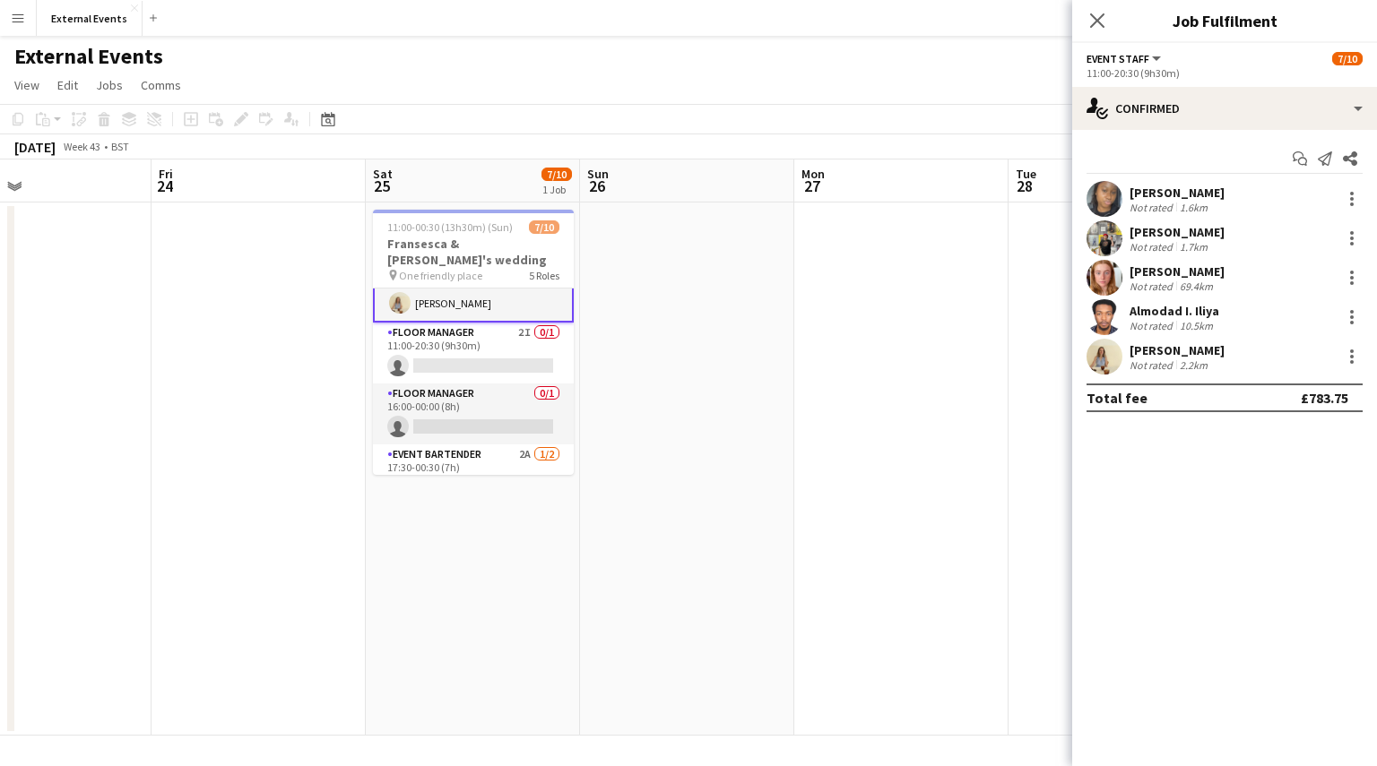
scroll to position [199, 0]
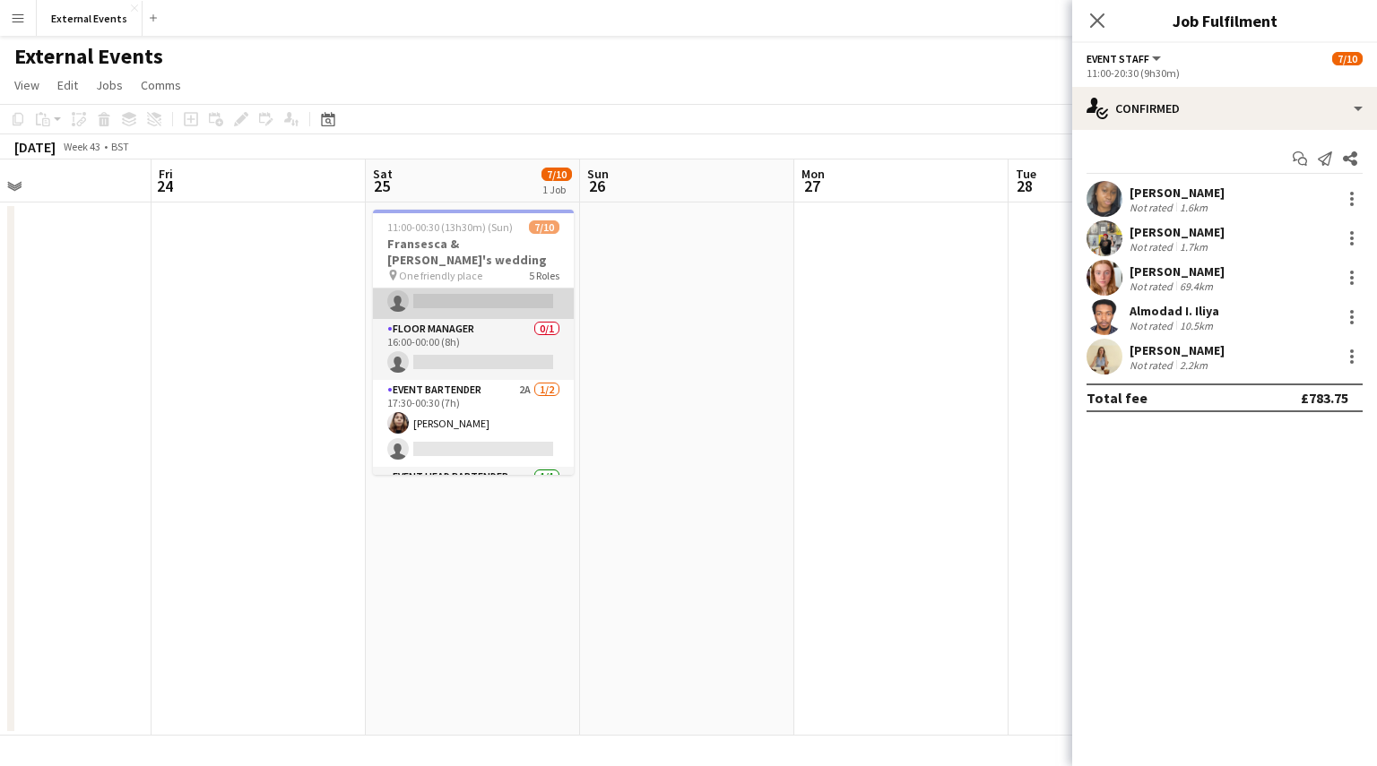
click at [481, 285] on app-card-role "Floor manager 2I 0/1 11:00-20:30 (9h30m) single-neutral-actions" at bounding box center [473, 288] width 201 height 61
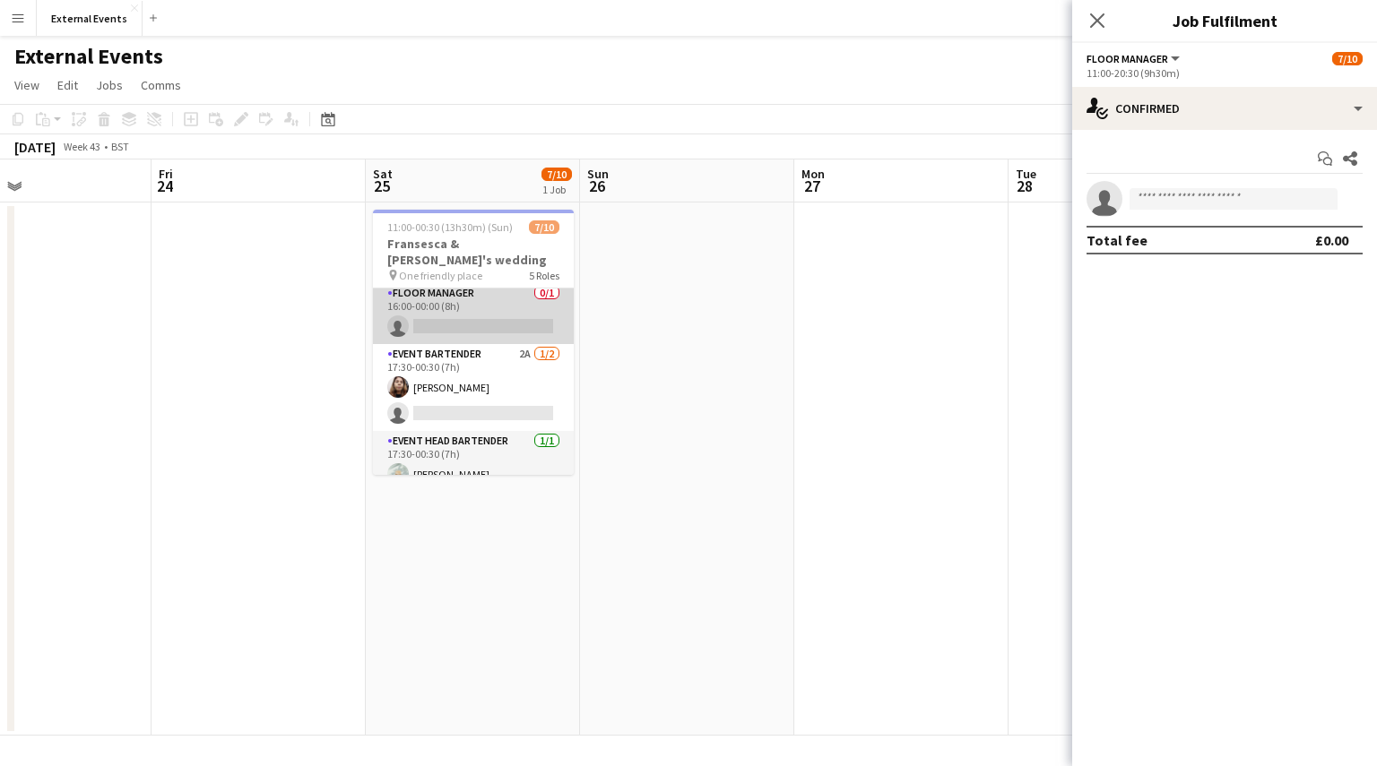
scroll to position [235, 0]
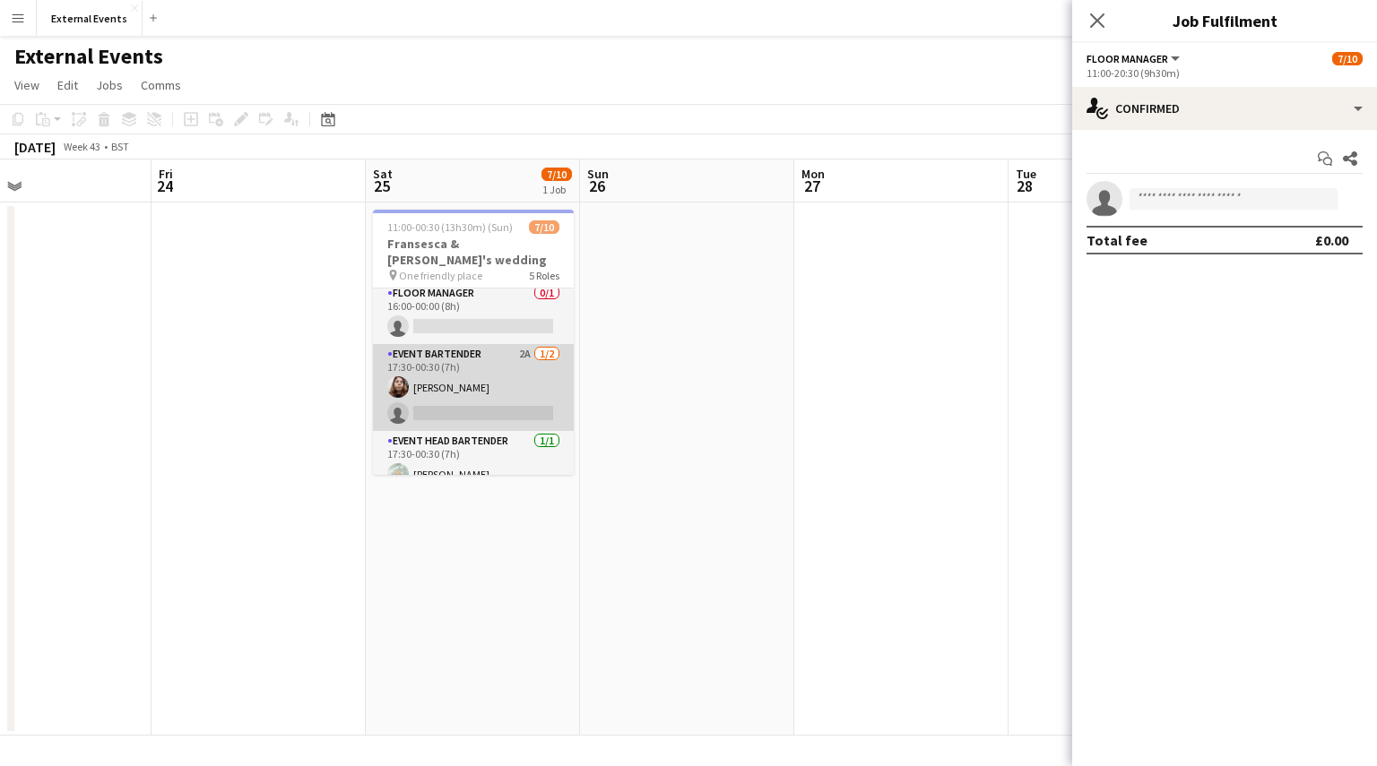
click at [468, 371] on app-card-role "Event bartender 2A [DATE] 17:30-00:30 (7h) [PERSON_NAME] single-neutral-actions" at bounding box center [473, 387] width 201 height 87
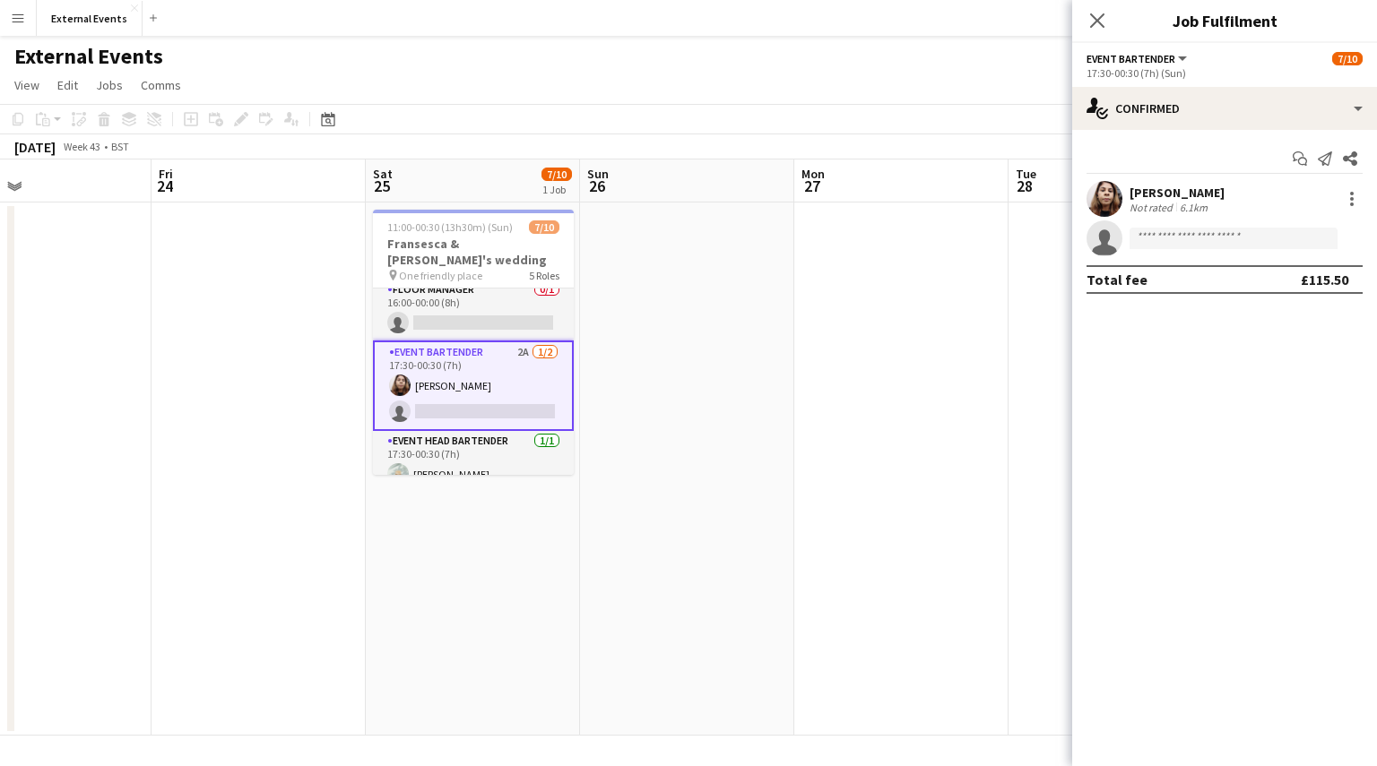
scroll to position [231, 0]
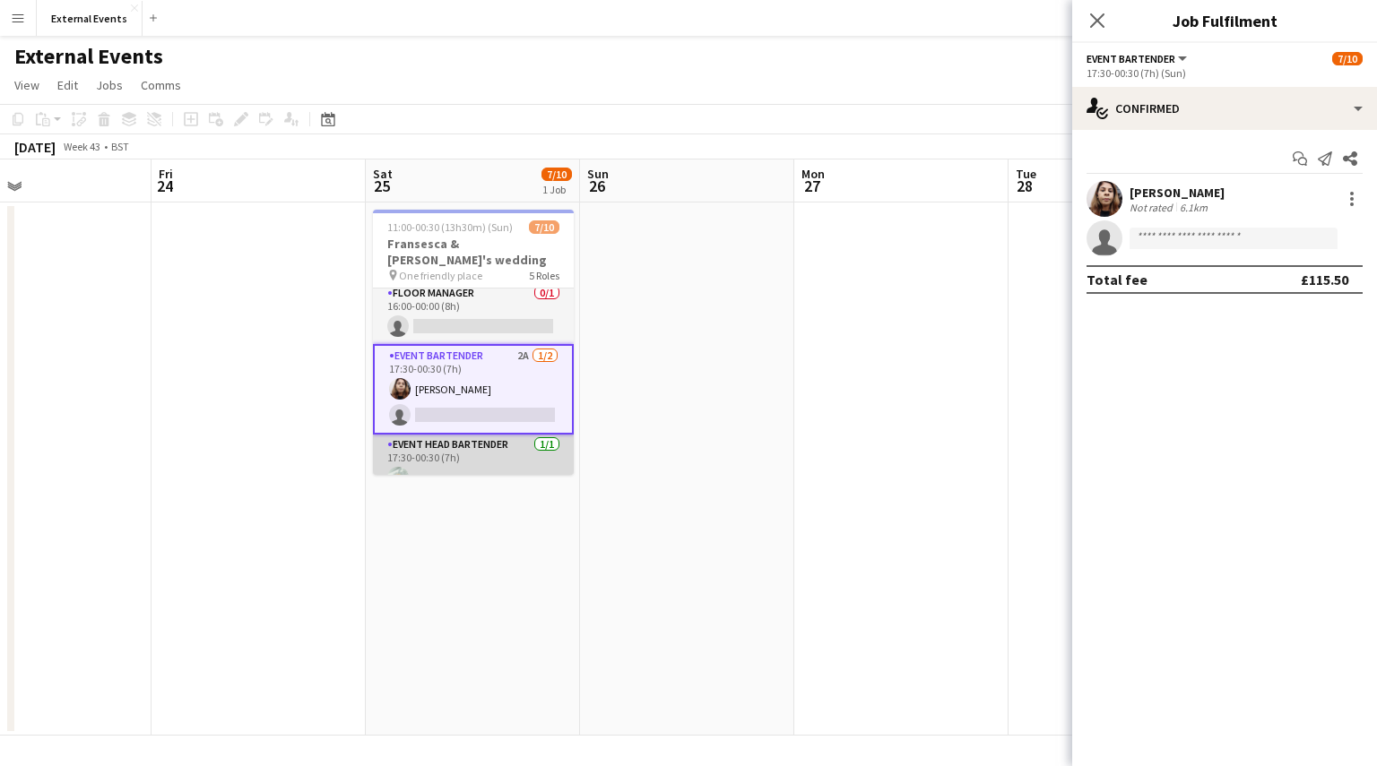
click at [497, 440] on app-card-role "Event head Bartender [DATE] 17:30-00:30 (7h) [PERSON_NAME]" at bounding box center [473, 465] width 201 height 61
